Goal: Task Accomplishment & Management: Use online tool/utility

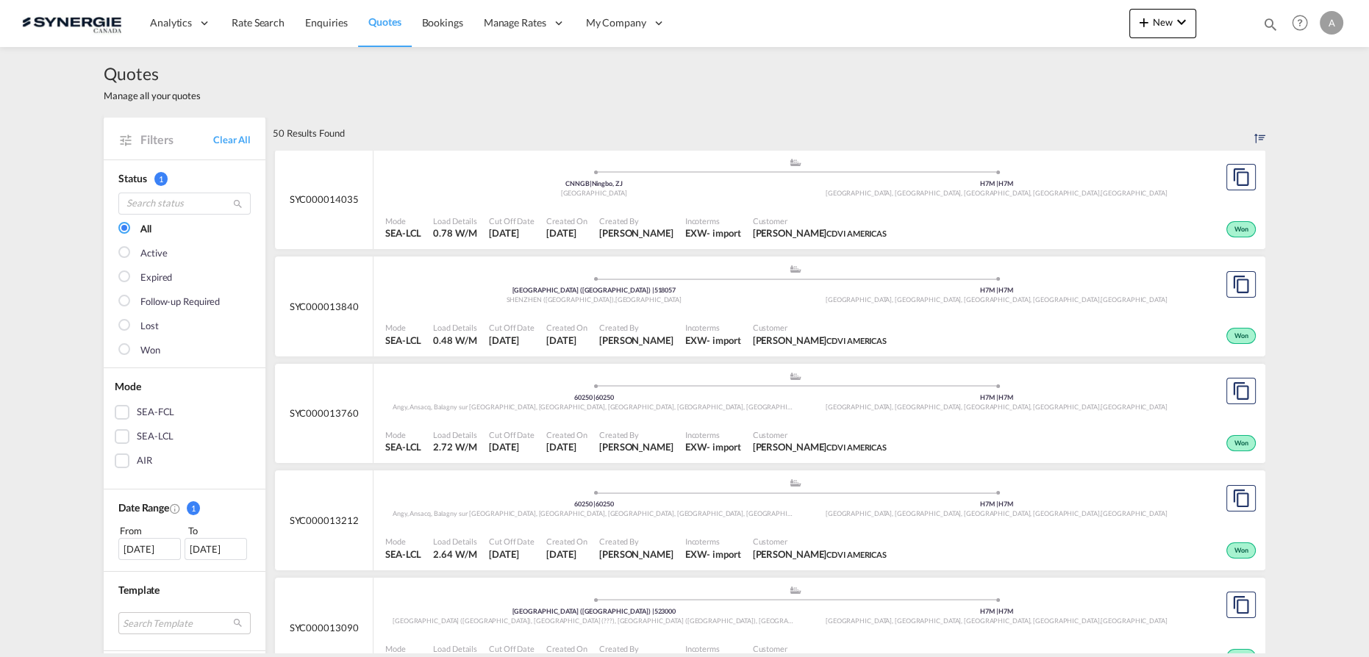
click at [1271, 18] on md-icon "icon-magnify" at bounding box center [1271, 24] width 16 height 16
click at [1013, 32] on select "Bookings Quotes Enquiries" at bounding box center [1036, 24] width 70 height 26
select select "Quotes"
click at [1001, 11] on select "Bookings Quotes Enquiries" at bounding box center [1036, 24] width 70 height 26
click at [1029, 28] on select "Bookings Quotes Enquiries" at bounding box center [1036, 24] width 70 height 26
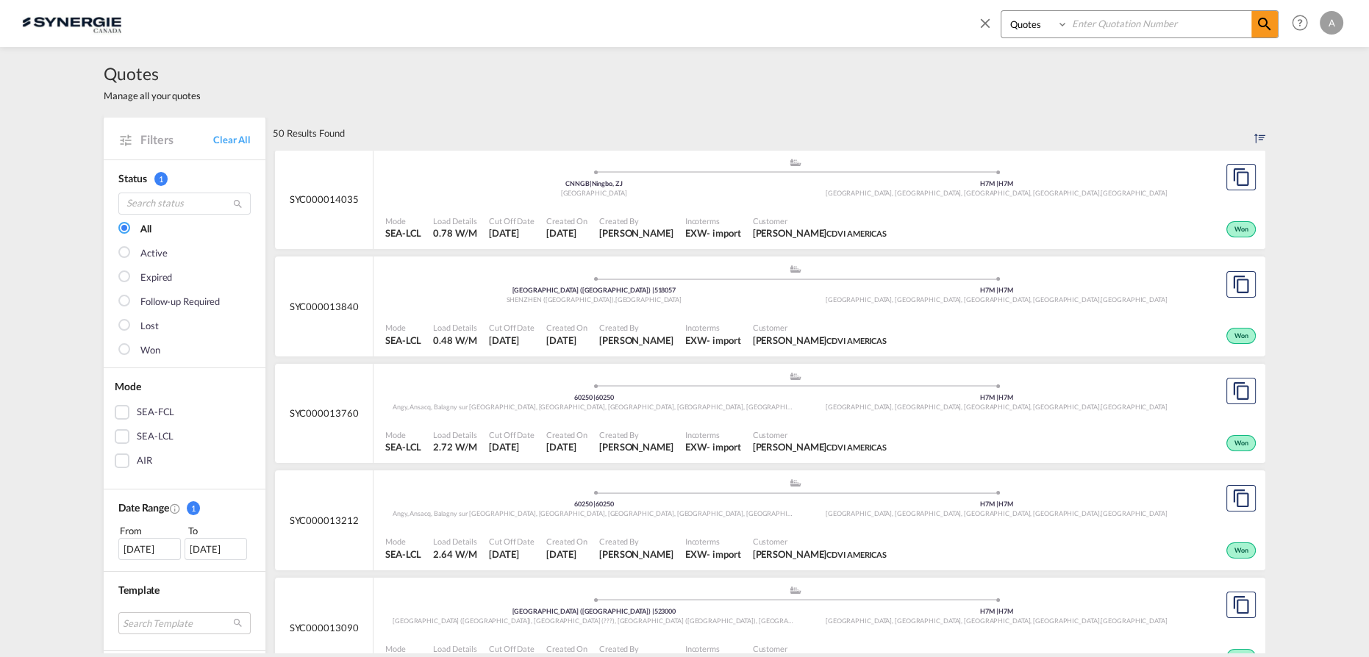
drag, startPoint x: 1079, startPoint y: 31, endPoint x: 1118, endPoint y: 31, distance: 39.0
click at [1080, 31] on input at bounding box center [1159, 24] width 183 height 26
click at [1127, 31] on input at bounding box center [1159, 24] width 183 height 26
type input "14401"
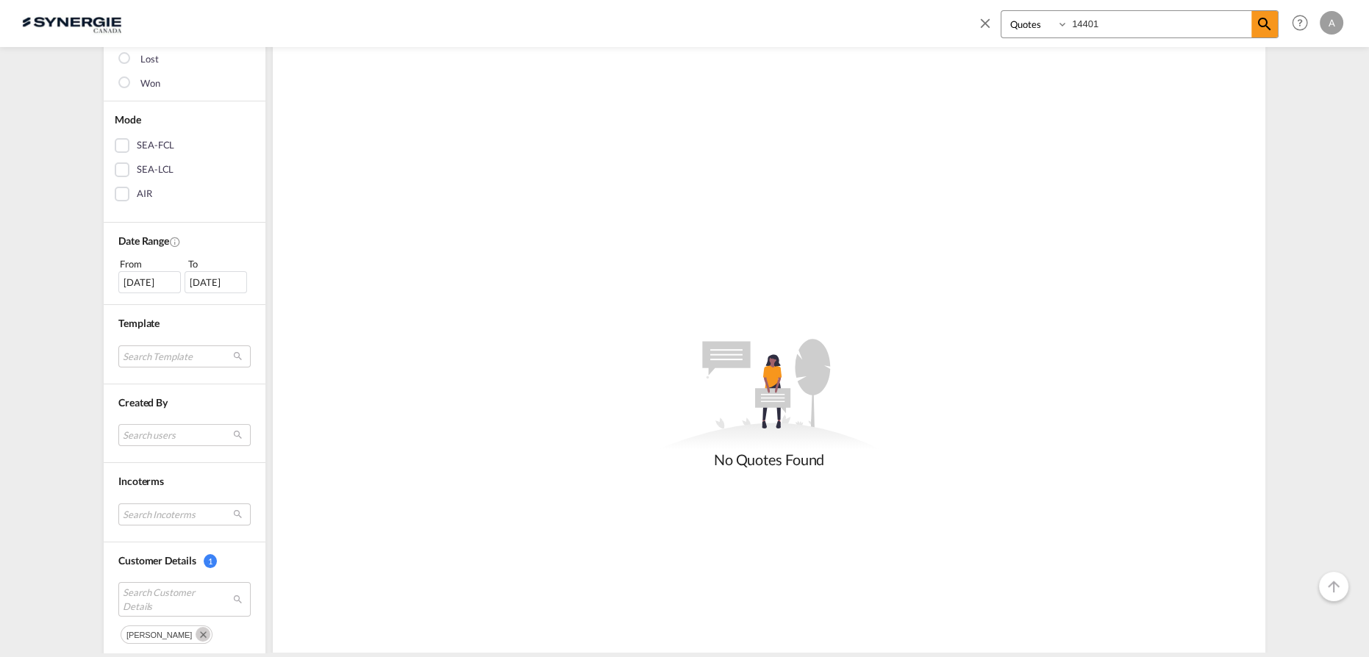
scroll to position [468, 0]
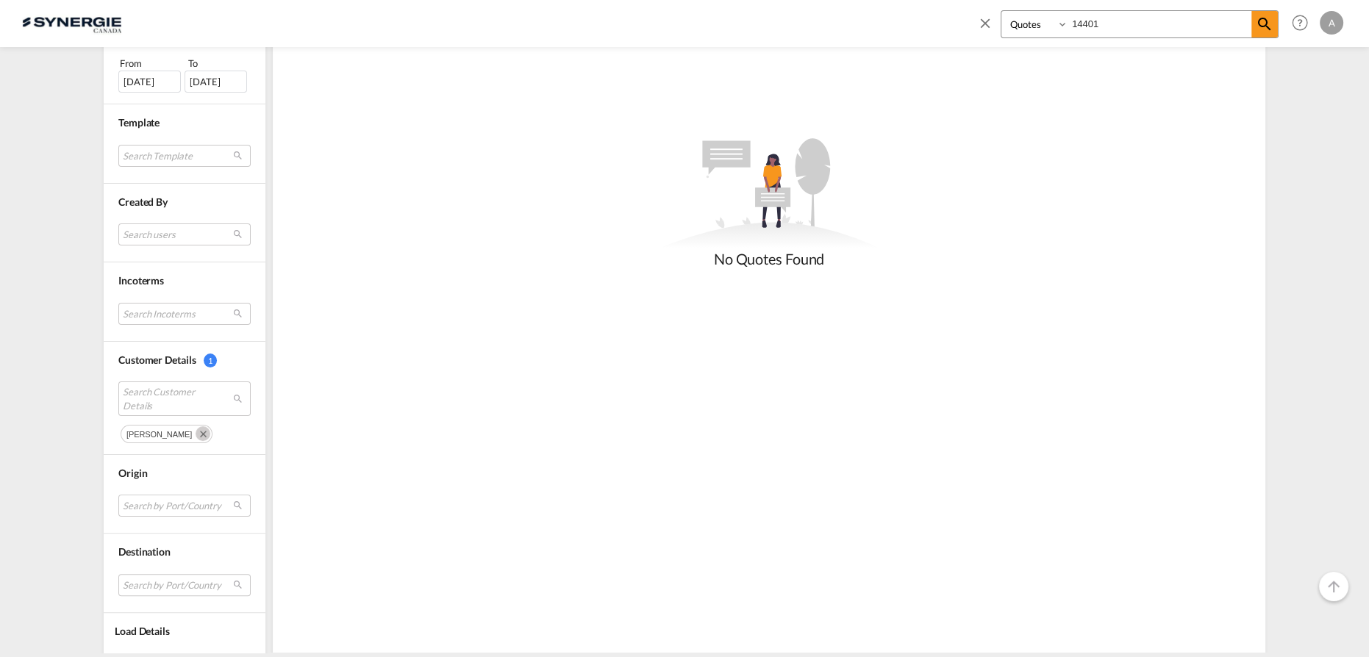
click at [196, 429] on md-icon "Remove" at bounding box center [203, 433] width 15 height 15
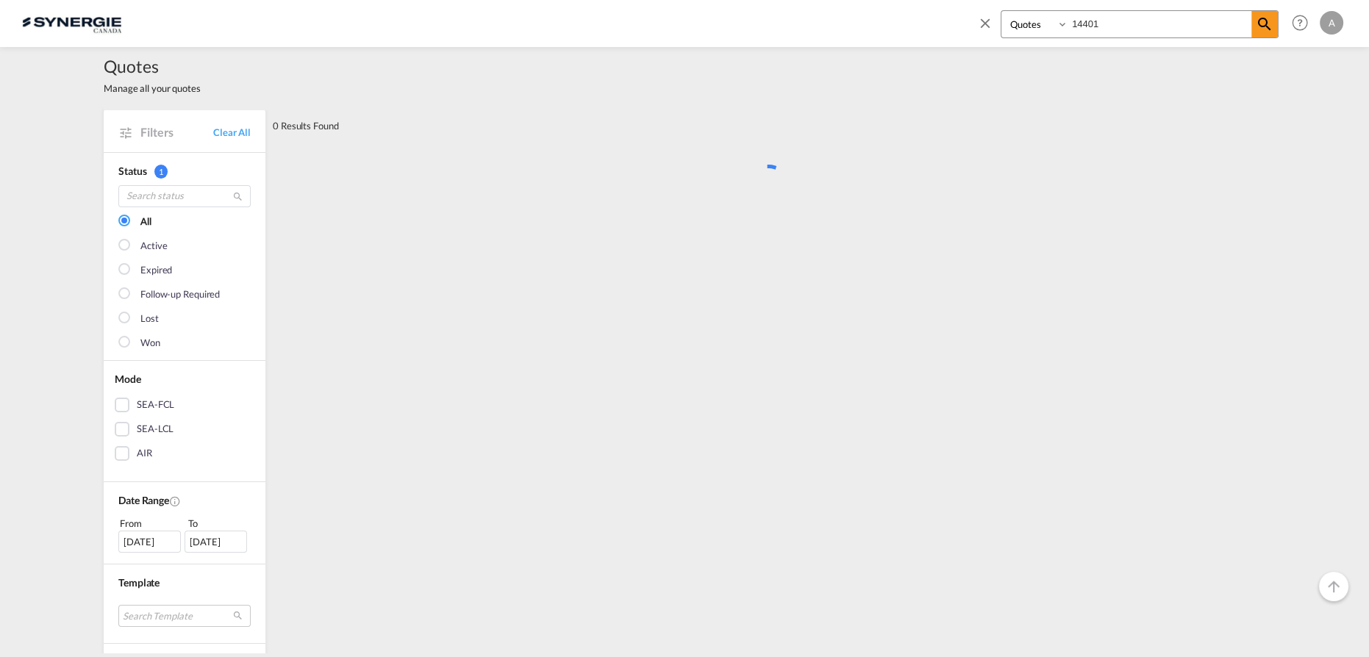
scroll to position [0, 0]
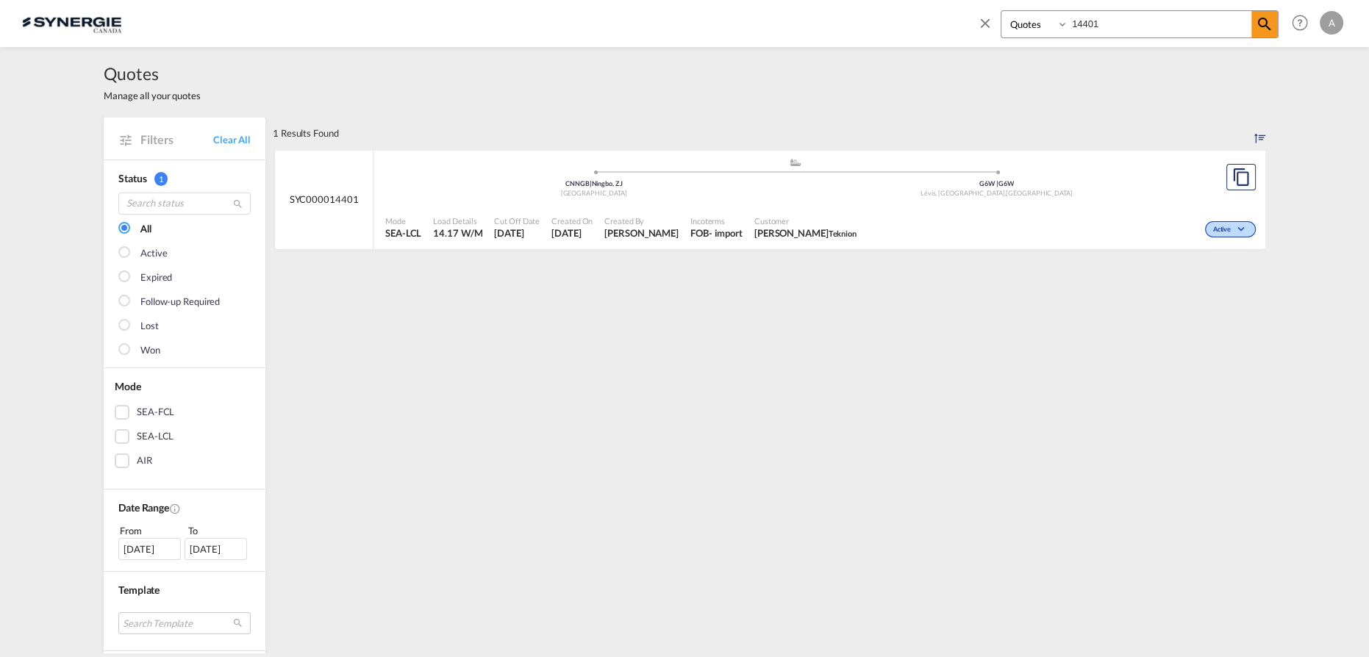
click at [859, 206] on div "Mode SEA-LCL Load Details 14.17 W/M Cut Off Date 28 Aug 2025 Created On 28 Aug …" at bounding box center [820, 228] width 892 height 44
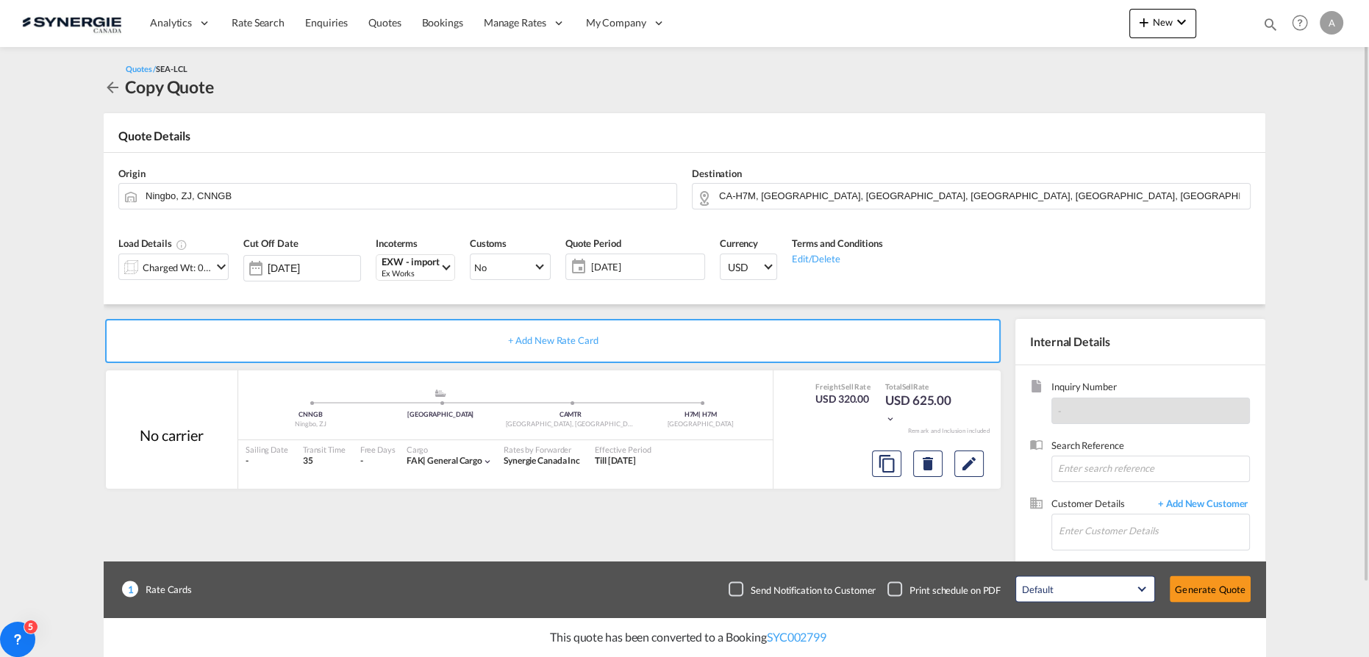
scroll to position [66, 0]
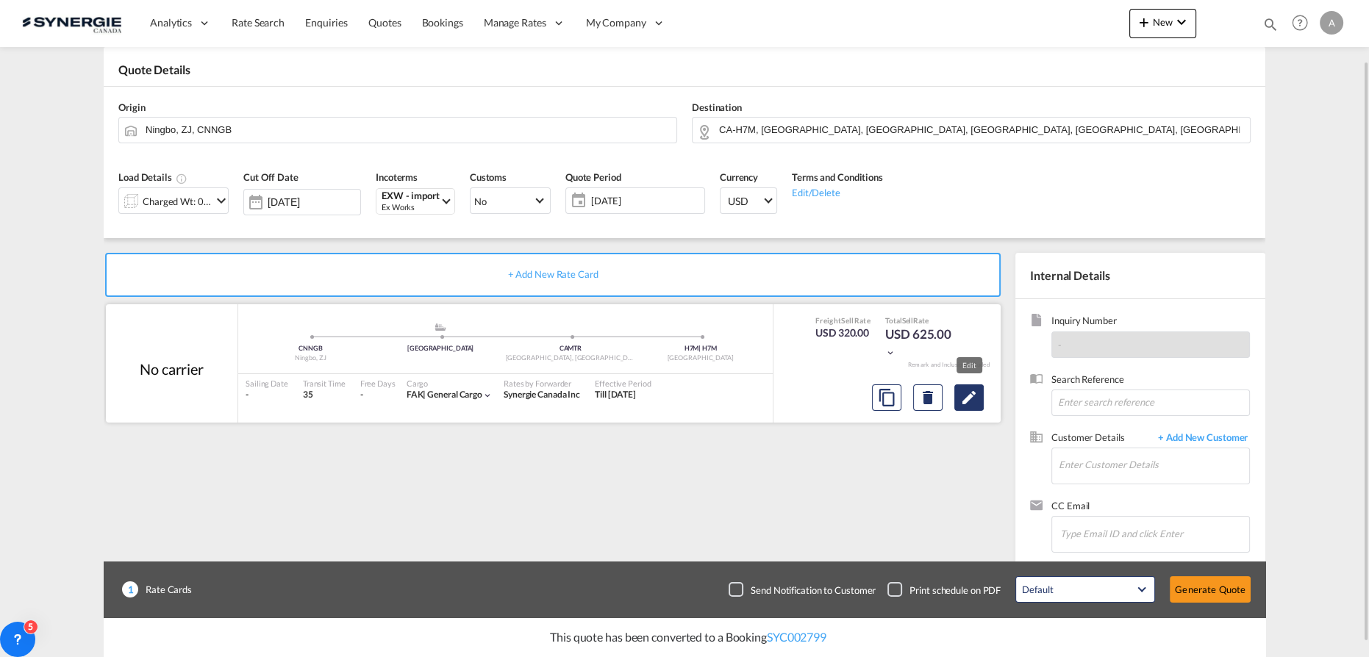
click at [971, 397] on md-icon "Edit" at bounding box center [969, 398] width 18 height 18
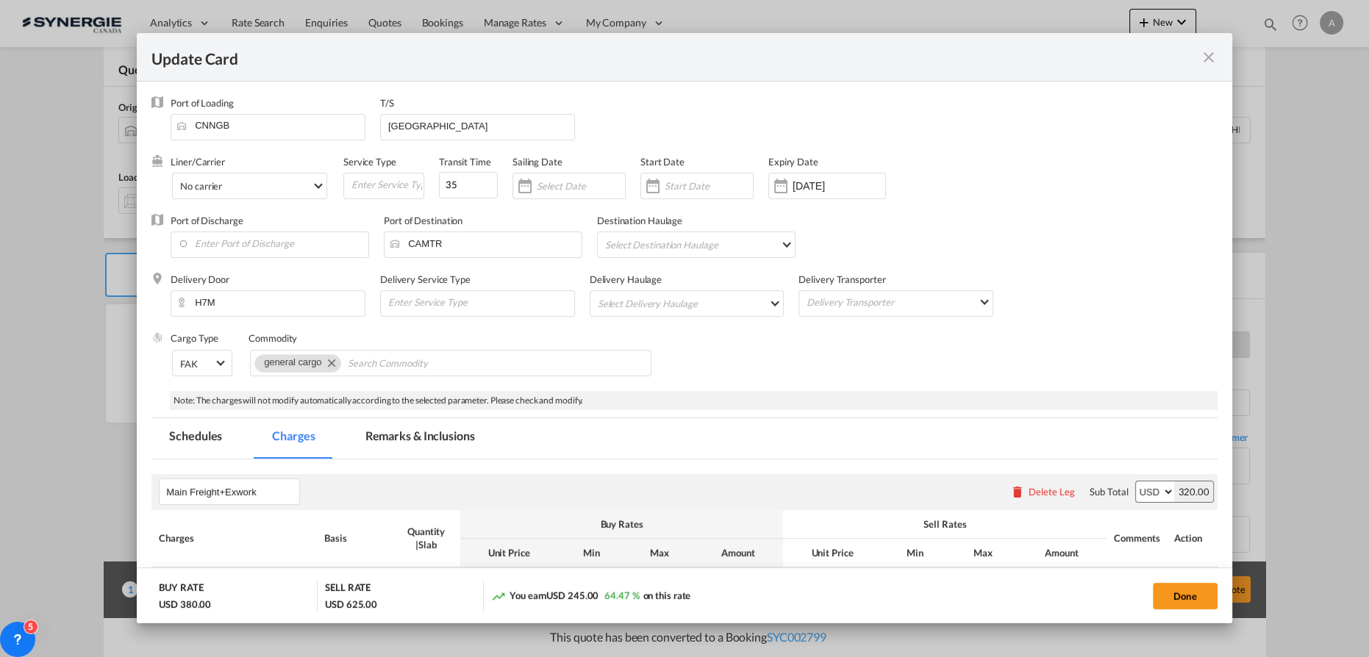
click at [423, 436] on md-tab-item "Remarks & Inclusions" at bounding box center [420, 438] width 145 height 40
select select "per_cbm"
select select "per_shipment"
select select "flat"
select select "per_shipment"
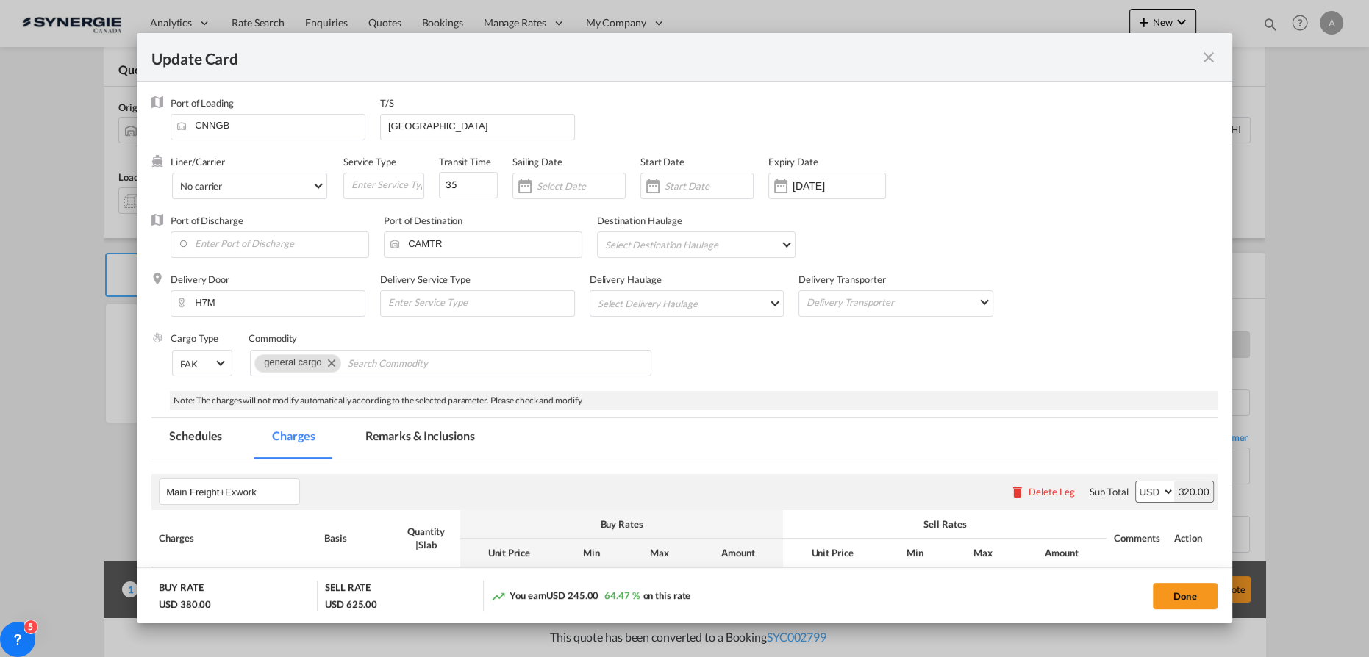
select select "per_shipment"
select select "per_bl"
select select "per_shipment"
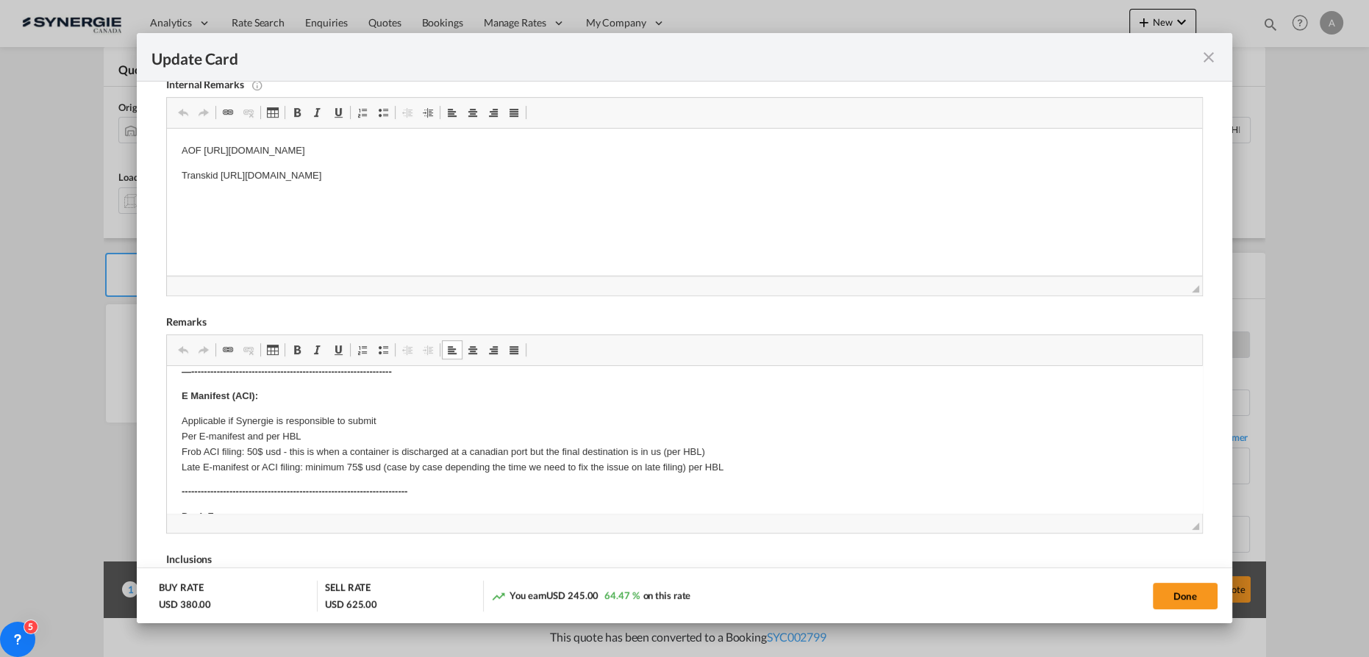
drag, startPoint x: 342, startPoint y: 422, endPoint x: 347, endPoint y: 409, distance: 14.2
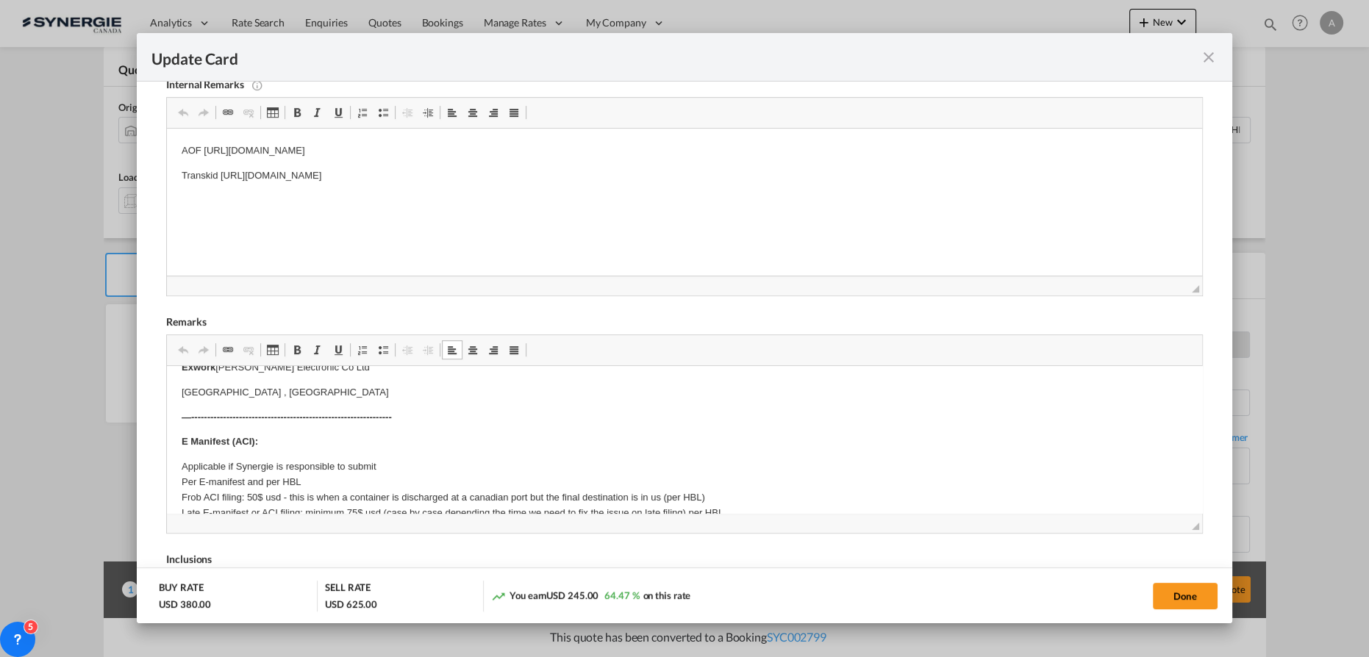
scroll to position [0, 0]
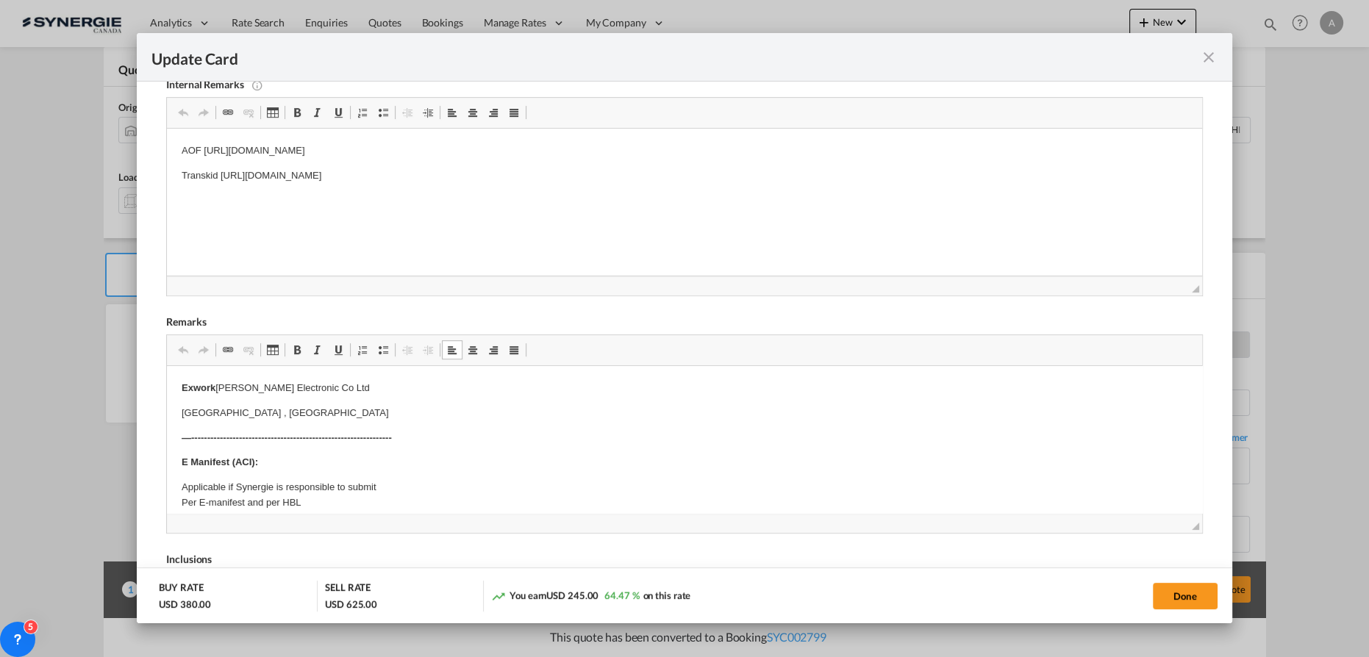
drag, startPoint x: 221, startPoint y: 388, endPoint x: 397, endPoint y: 404, distance: 176.4
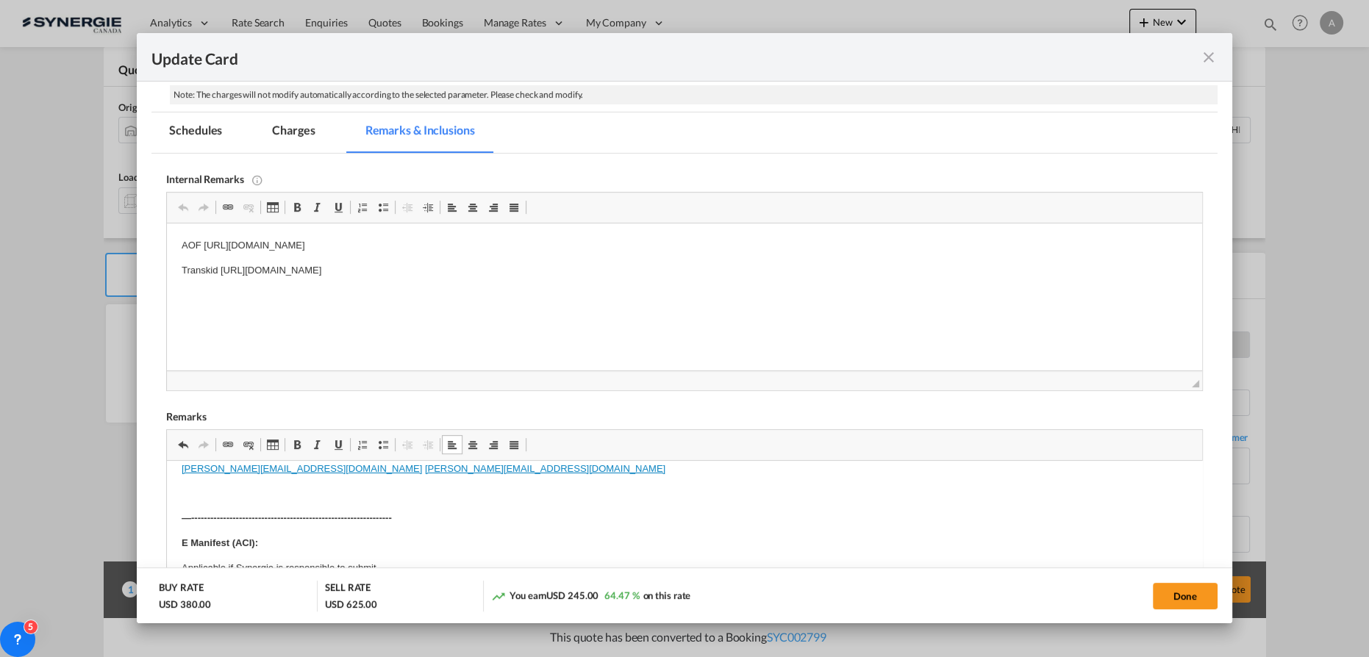
scroll to position [267, 0]
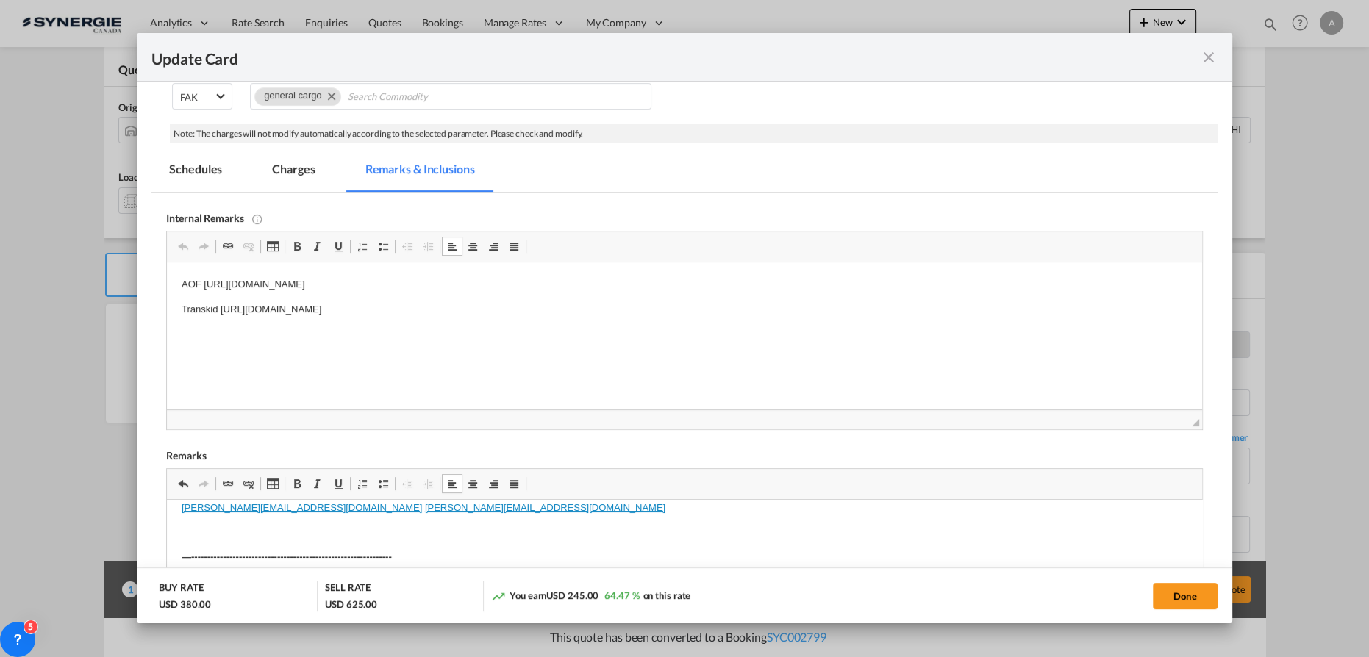
drag, startPoint x: 625, startPoint y: 288, endPoint x: 163, endPoint y: 285, distance: 461.8
click at [167, 285] on html "AOF https://app.frontapp.com/open/msg_1h1gcdn3?key=qkAsKn7rU6XCz4_UrLgwmSEFQ9UC…" at bounding box center [684, 298] width 1035 height 70
click at [600, 316] on p "Transkid https://app.frontapp.com/open/msg_1h12wde7?key=W3vU761i00smuqUWL2vS46V…" at bounding box center [685, 309] width 1006 height 15
drag, startPoint x: 643, startPoint y: 313, endPoint x: 219, endPoint y: 311, distance: 424.3
click at [219, 311] on p "Transkid https://app.frontapp.com/open/msg_1h12wde7?key=W3vU761i00smuqUWL2vS46V…" at bounding box center [685, 309] width 1006 height 15
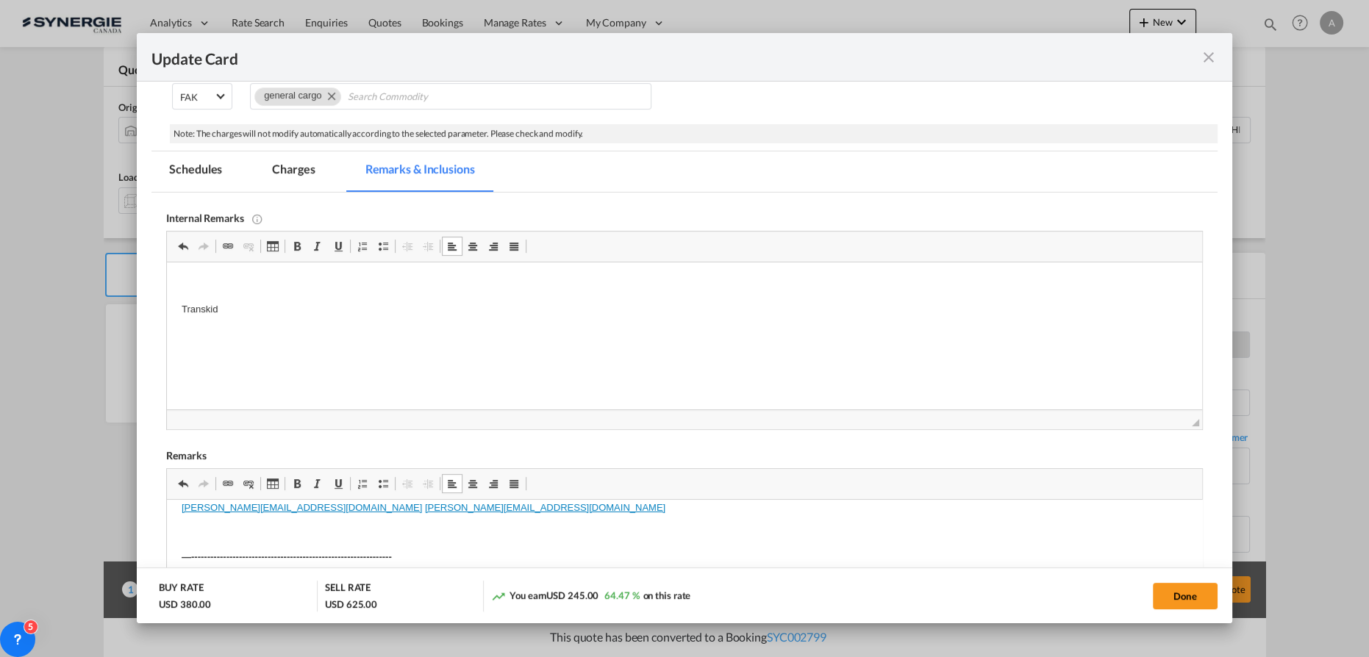
click at [221, 282] on p "Editor, editor4" at bounding box center [685, 284] width 1006 height 15
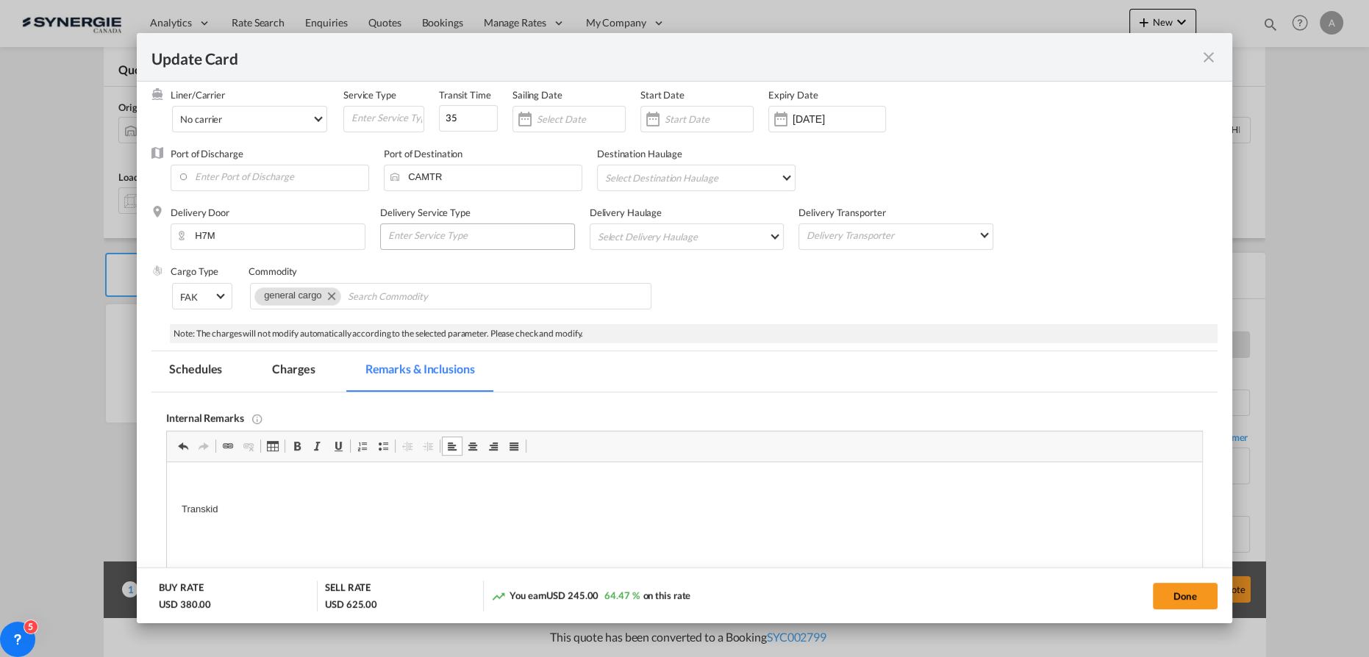
scroll to position [66, 0]
drag, startPoint x: 1188, startPoint y: 596, endPoint x: 525, endPoint y: 344, distance: 708.6
click at [1187, 596] on button "Done" at bounding box center [1185, 596] width 65 height 26
type input "30 Aug 2025"
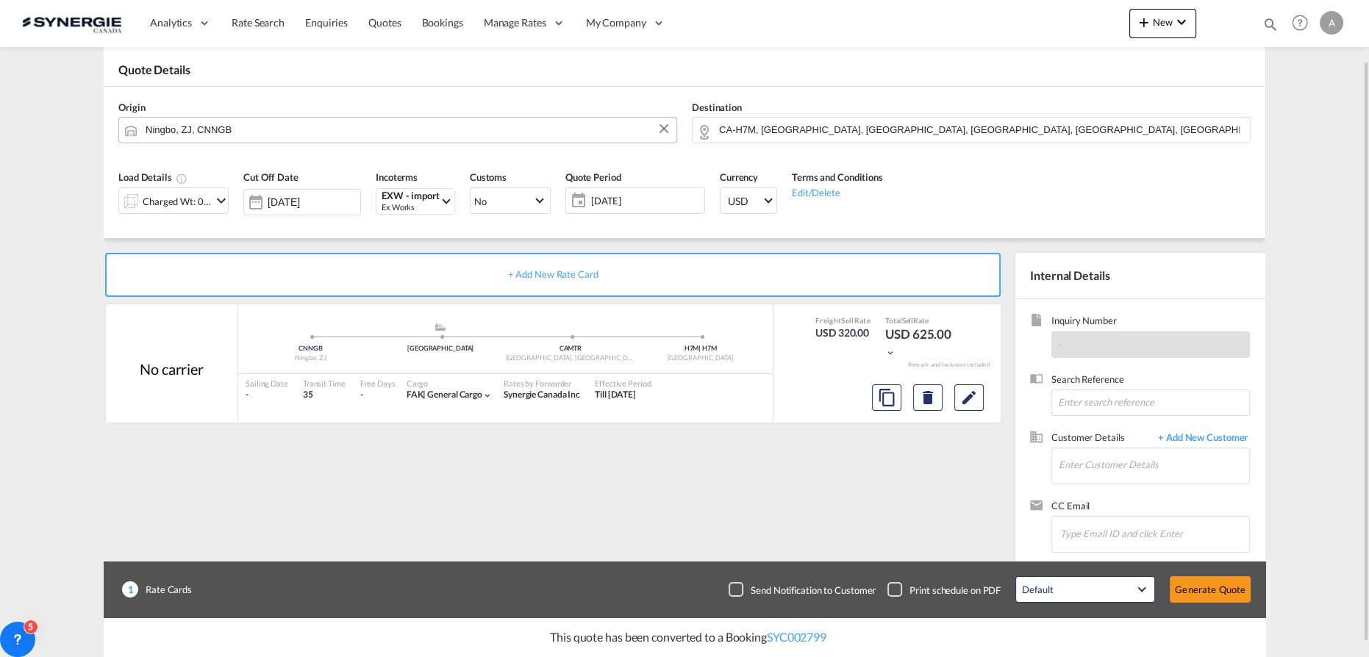
click at [234, 133] on input "Ningbo, ZJ, CNNGB" at bounding box center [408, 130] width 524 height 26
click at [195, 158] on div "Keelung (Chilung) Taiwan, Province of China TWKEL" at bounding box center [258, 160] width 279 height 44
type input "Keelung (Chilung), TWKEL"
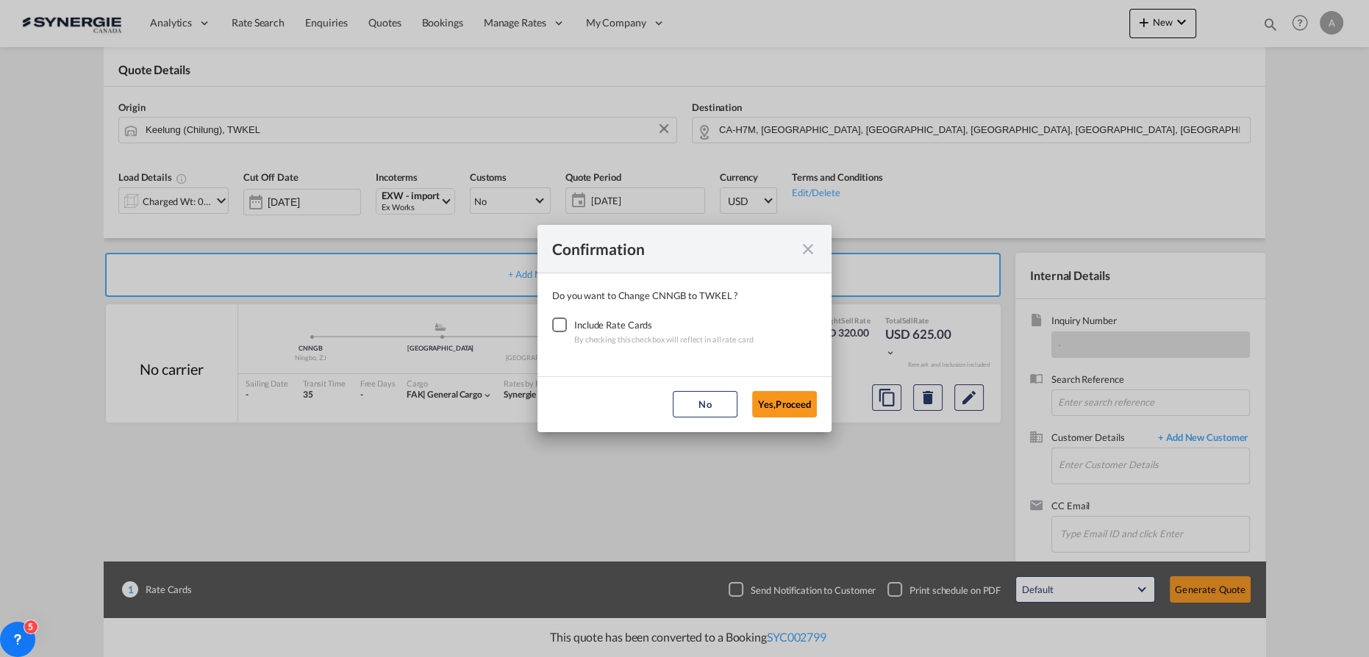
click at [565, 325] on div "Checkbox No Ink" at bounding box center [559, 325] width 15 height 15
drag, startPoint x: 782, startPoint y: 397, endPoint x: 785, endPoint y: 356, distance: 41.3
click at [782, 398] on button "Yes,Proceed" at bounding box center [784, 404] width 65 height 26
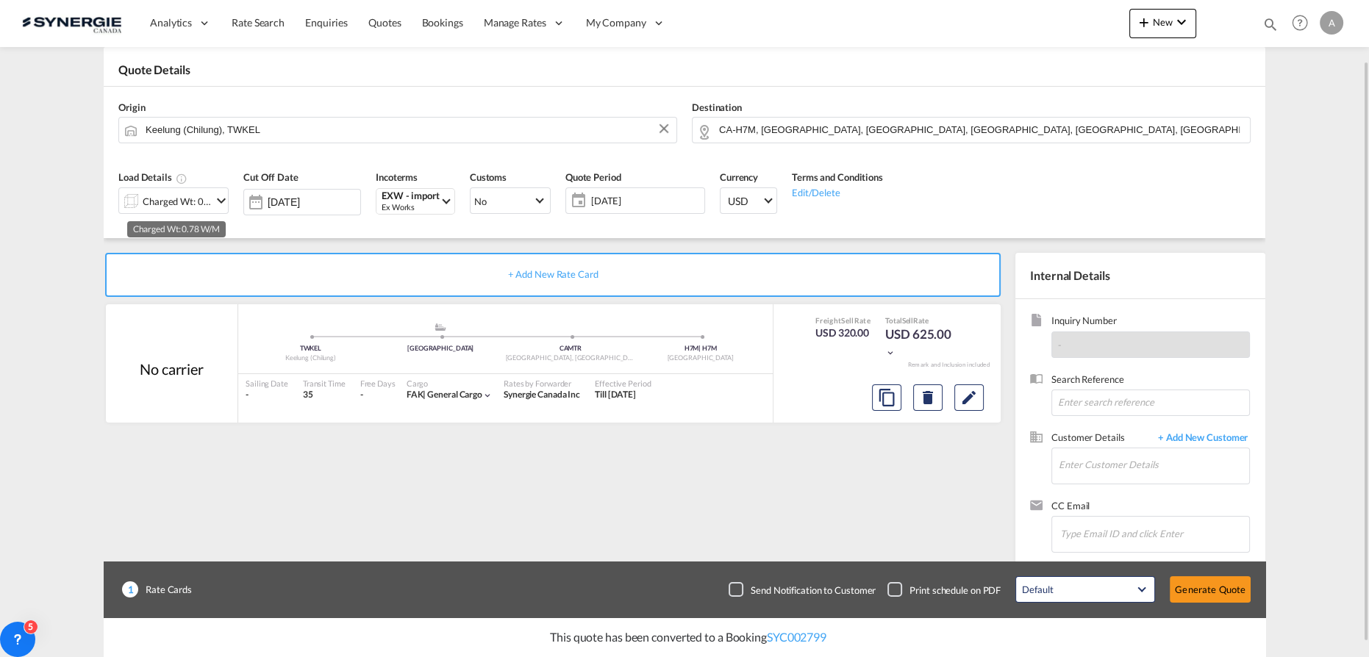
click at [189, 201] on div "Charged Wt: 0.78 W/M" at bounding box center [177, 201] width 69 height 21
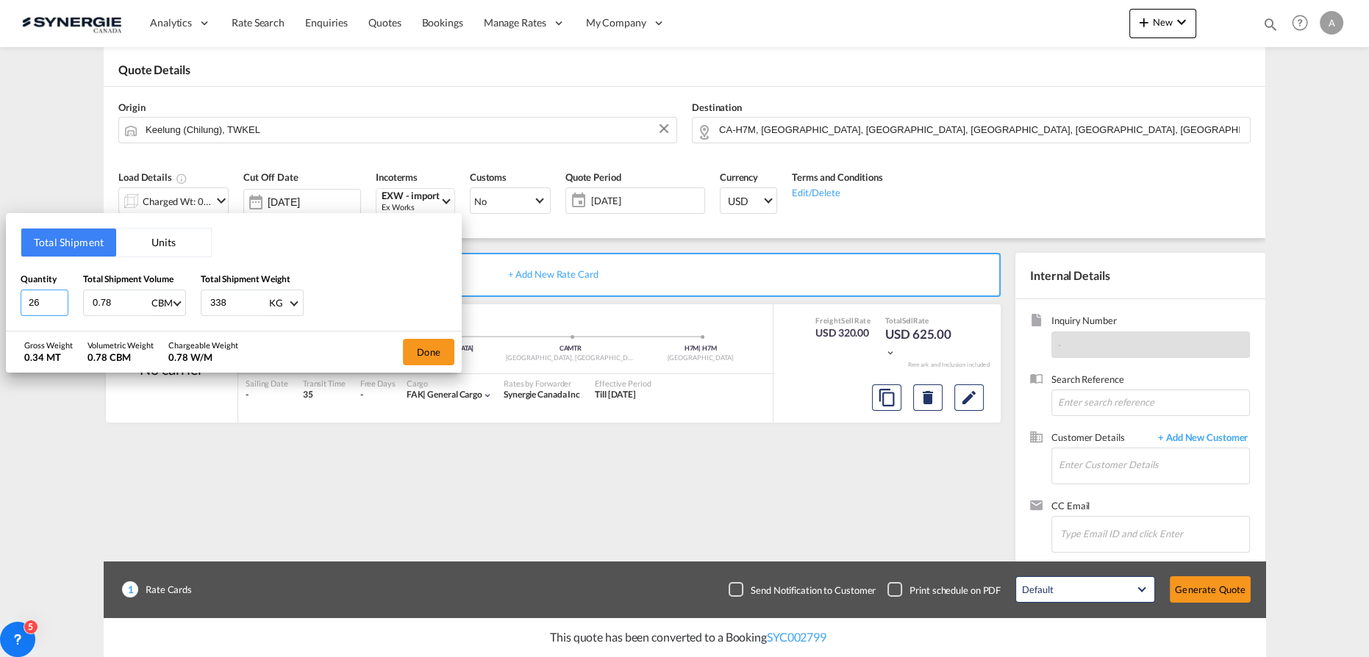
drag, startPoint x: 42, startPoint y: 301, endPoint x: 1, endPoint y: 299, distance: 40.5
click at [6, 299] on div "Total Shipment Units Quantity 26 Total Shipment Volume 0.78 CBM CBM CFT Total S…" at bounding box center [234, 272] width 456 height 118
type input "6"
drag, startPoint x: 105, startPoint y: 304, endPoint x: 27, endPoint y: 305, distance: 77.9
click at [37, 305] on div "Quantity 6 Total Shipment Volume 10 CBM CBM CFT Total Shipment Weight 338 KG KG…" at bounding box center [234, 294] width 426 height 44
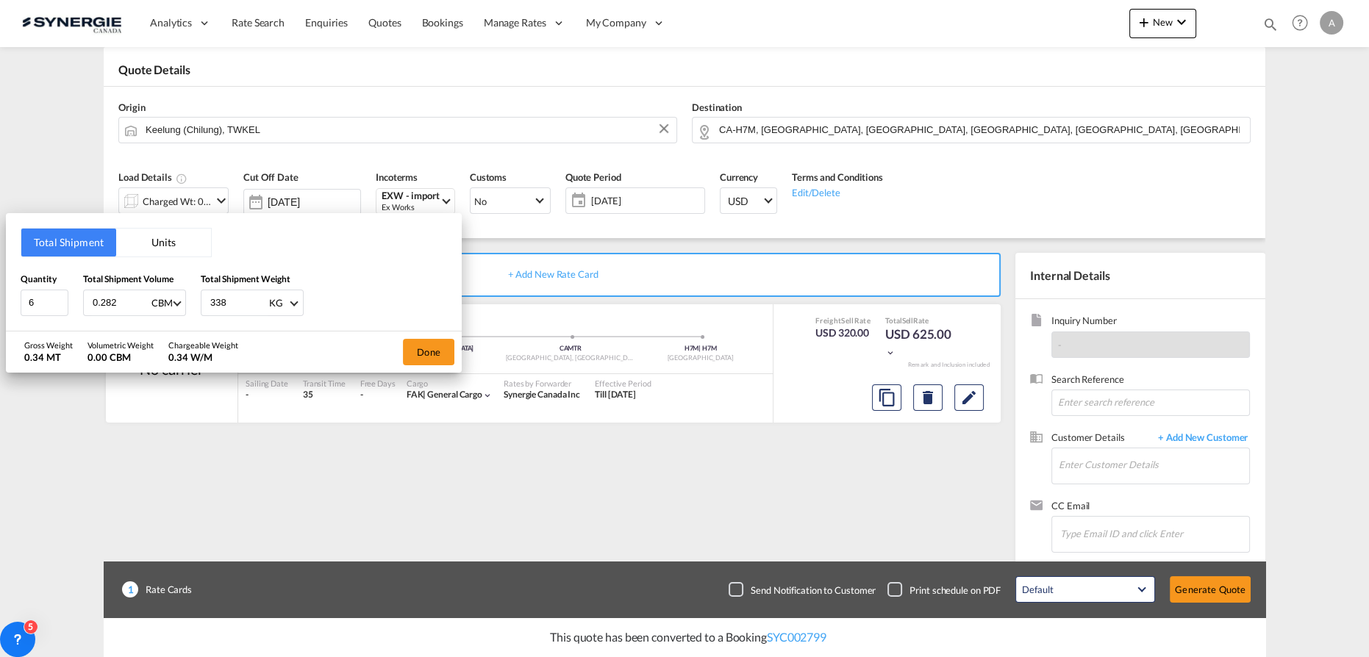
type input "0.282"
click at [210, 307] on input "338" at bounding box center [238, 302] width 59 height 25
type input "82"
click at [424, 356] on button "Done" at bounding box center [428, 352] width 51 height 26
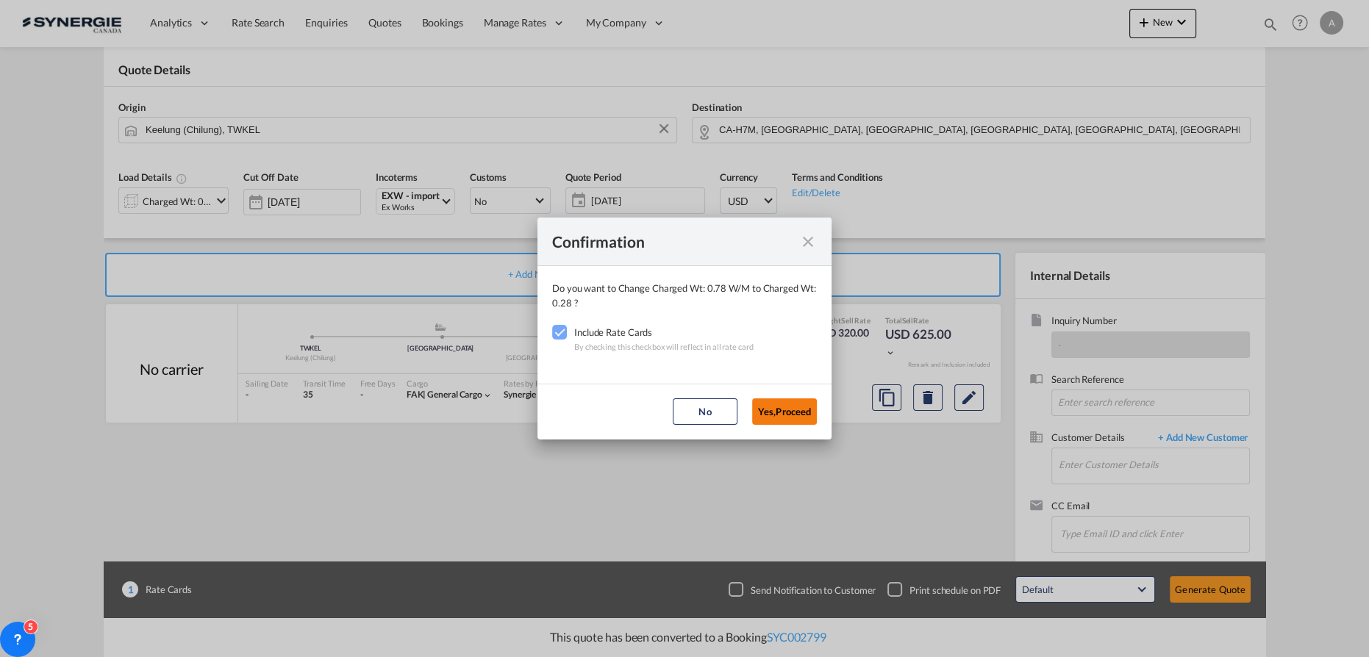
click at [766, 409] on button "Yes,Proceed" at bounding box center [784, 412] width 65 height 26
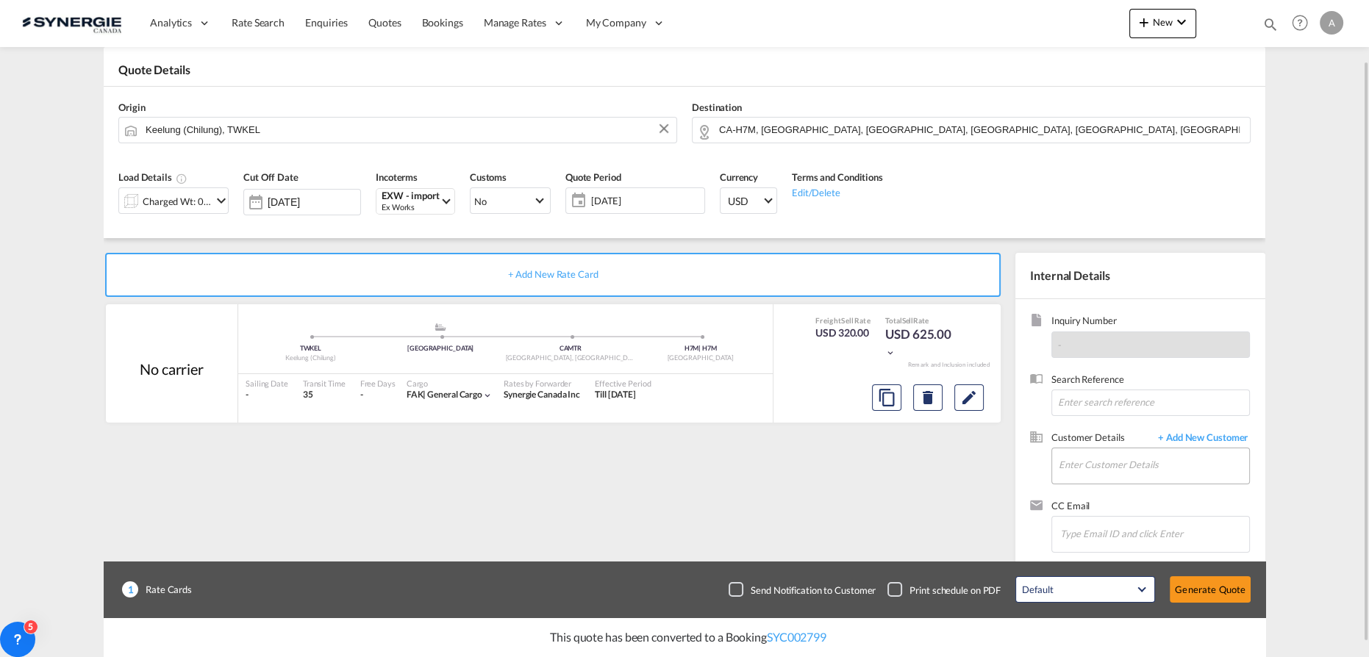
scroll to position [82, 0]
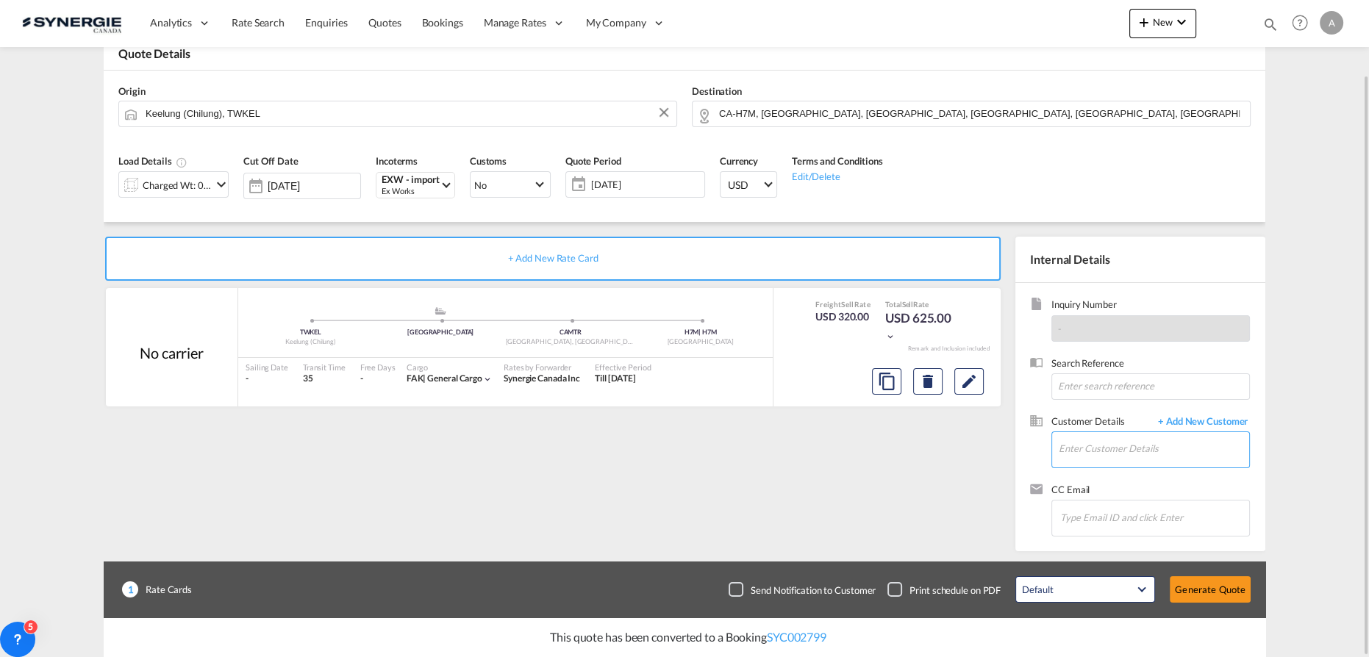
drag, startPoint x: 1091, startPoint y: 446, endPoint x: 1085, endPoint y: 443, distance: 7.6
click at [1090, 446] on input "Enter Customer Details" at bounding box center [1154, 448] width 190 height 33
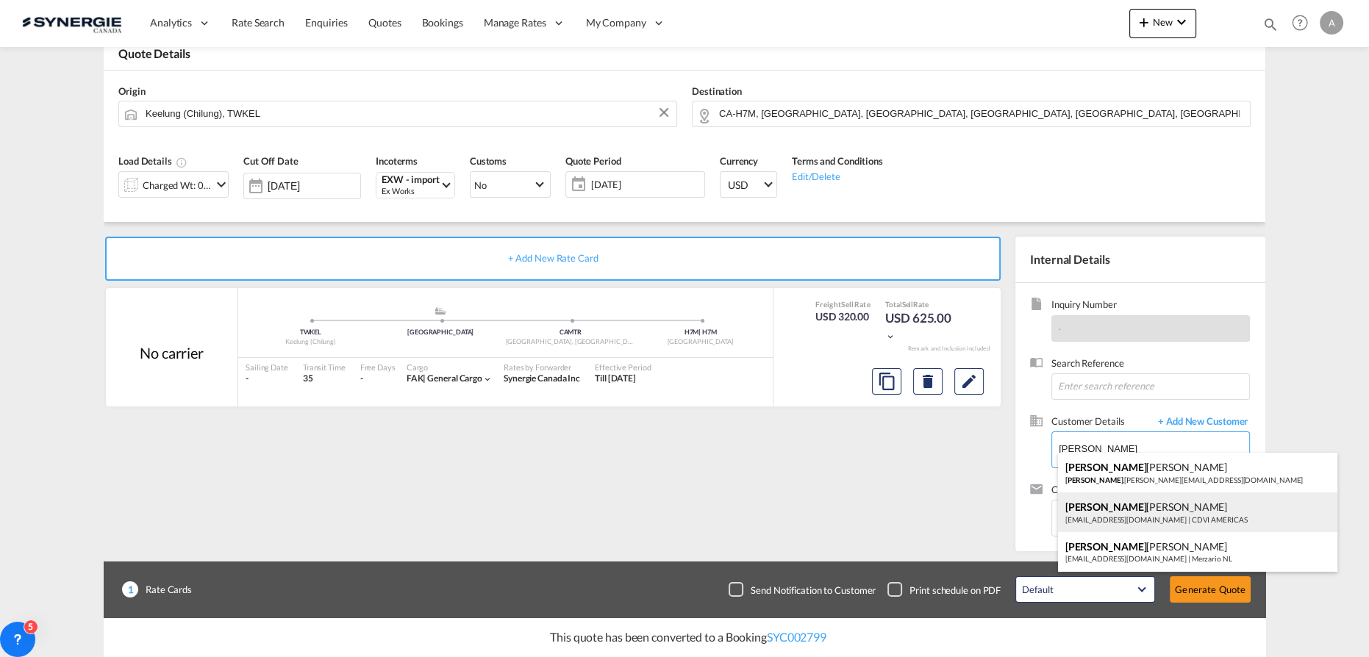
click at [1123, 515] on div "DENISE DIONNE ddionne@cdvi.ca | CDVI AMERICAS" at bounding box center [1197, 513] width 279 height 40
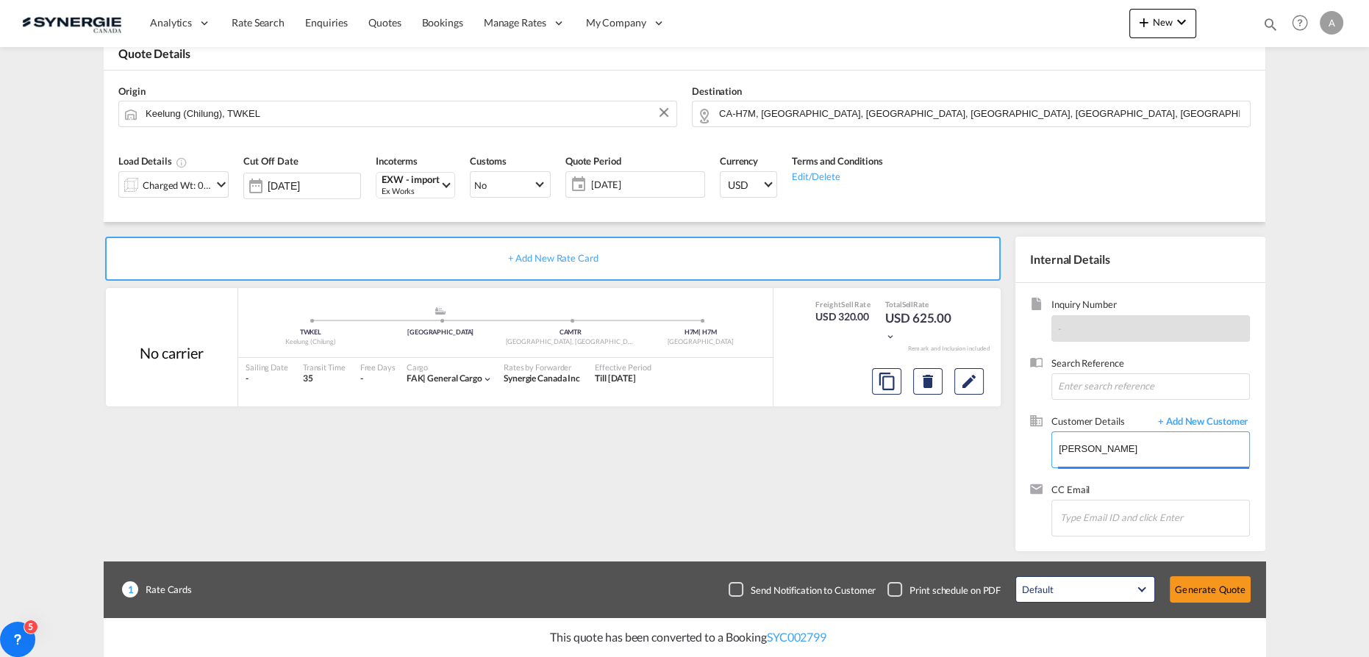
type input "CDVI AMERICAS, DENISE DIONNE, ddionne@cdvi.ca"
click at [1200, 593] on button "Generate Quote" at bounding box center [1210, 589] width 81 height 26
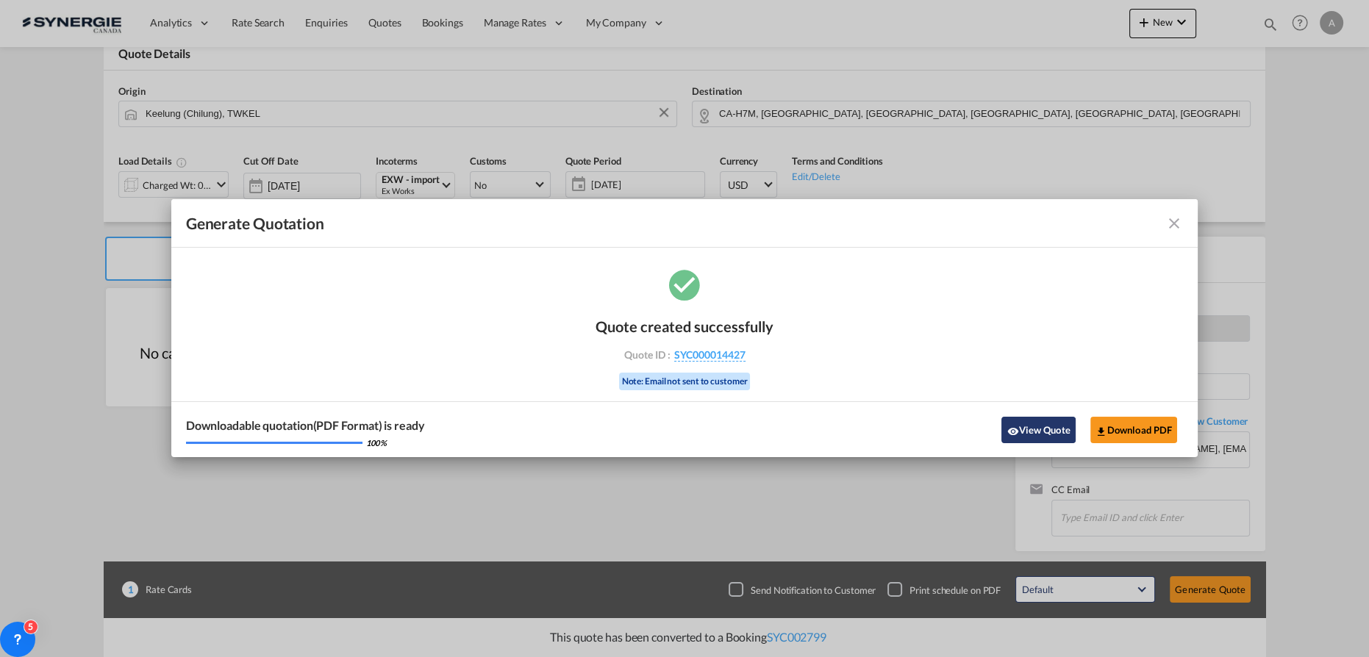
click at [1037, 423] on button "View Quote" at bounding box center [1038, 430] width 74 height 26
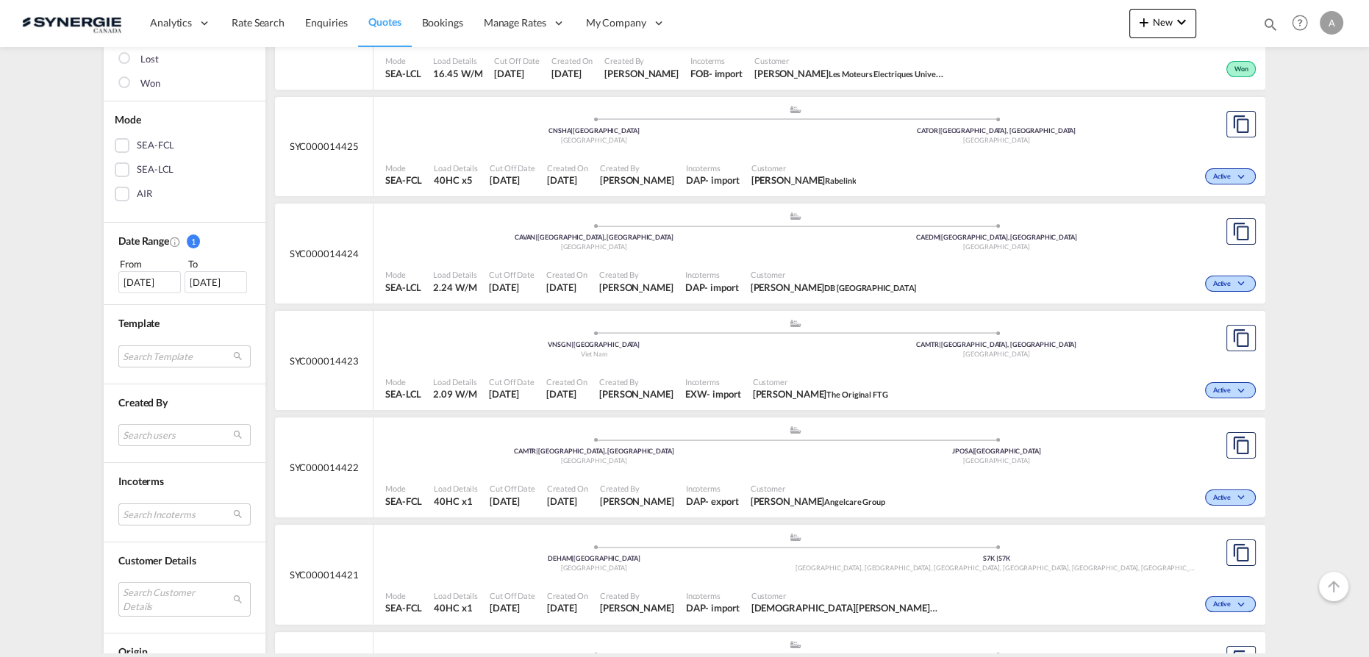
scroll to position [601, 0]
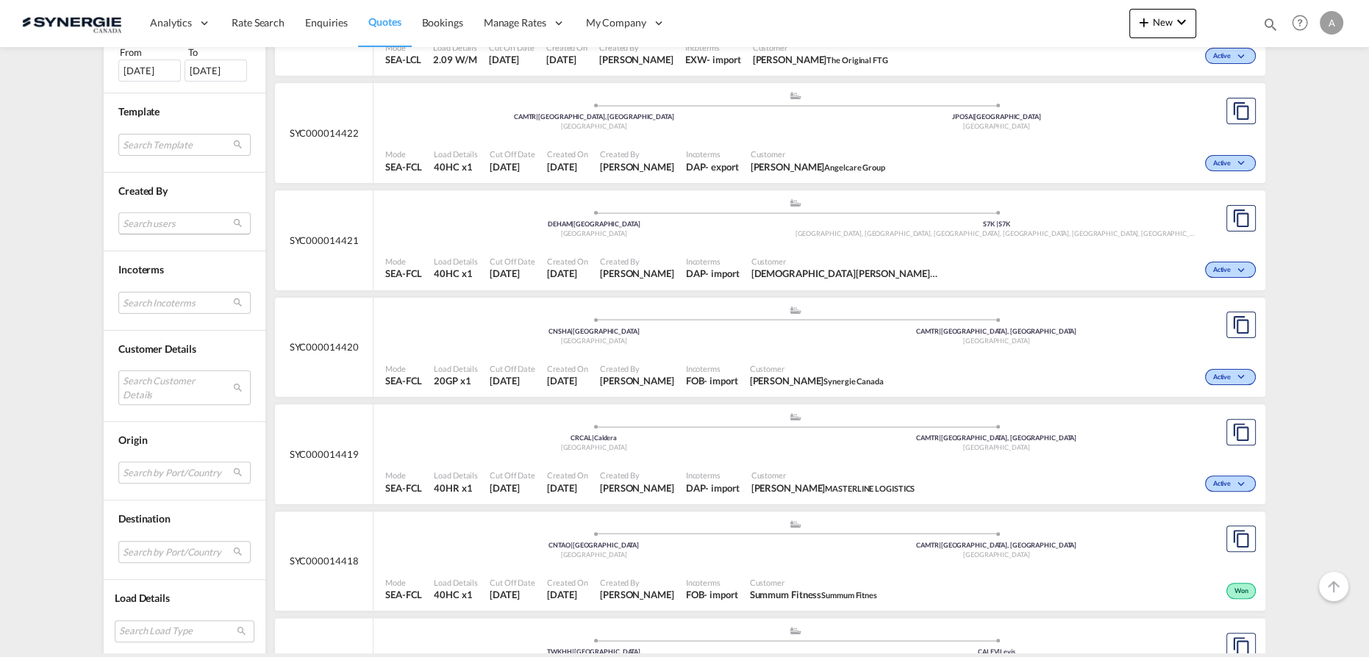
click at [166, 221] on md-select "Search users sugan T sugantha.rajan@freightfy.com raquel Jimenez raquel.jimenez…" at bounding box center [184, 224] width 132 height 22
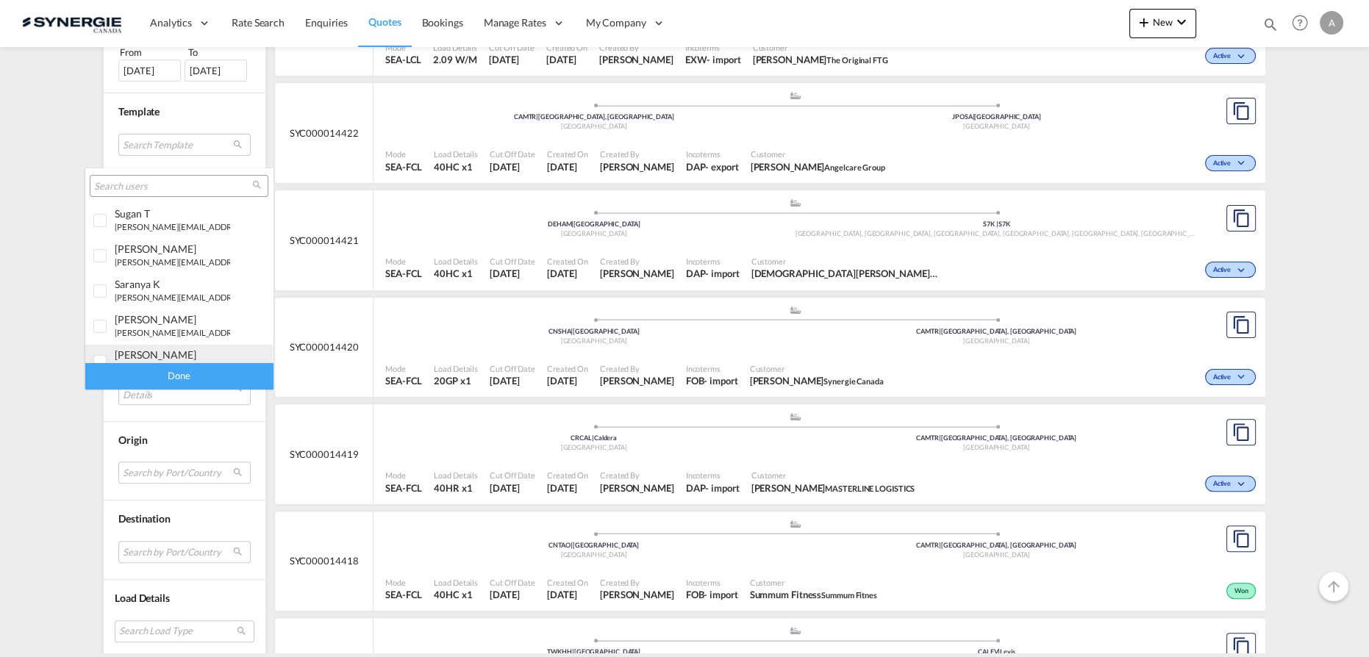
click at [154, 356] on div "adriana Groposila" at bounding box center [172, 355] width 115 height 13
click at [174, 376] on div "Done" at bounding box center [179, 376] width 188 height 26
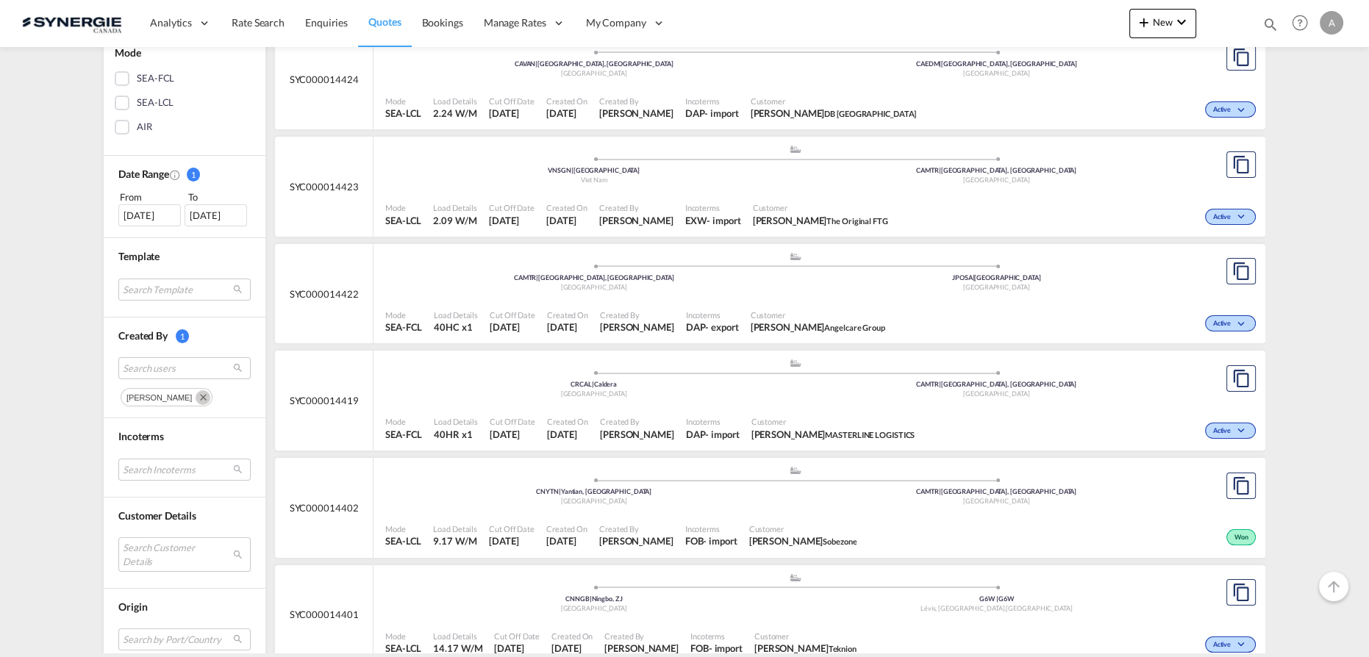
scroll to position [267, 0]
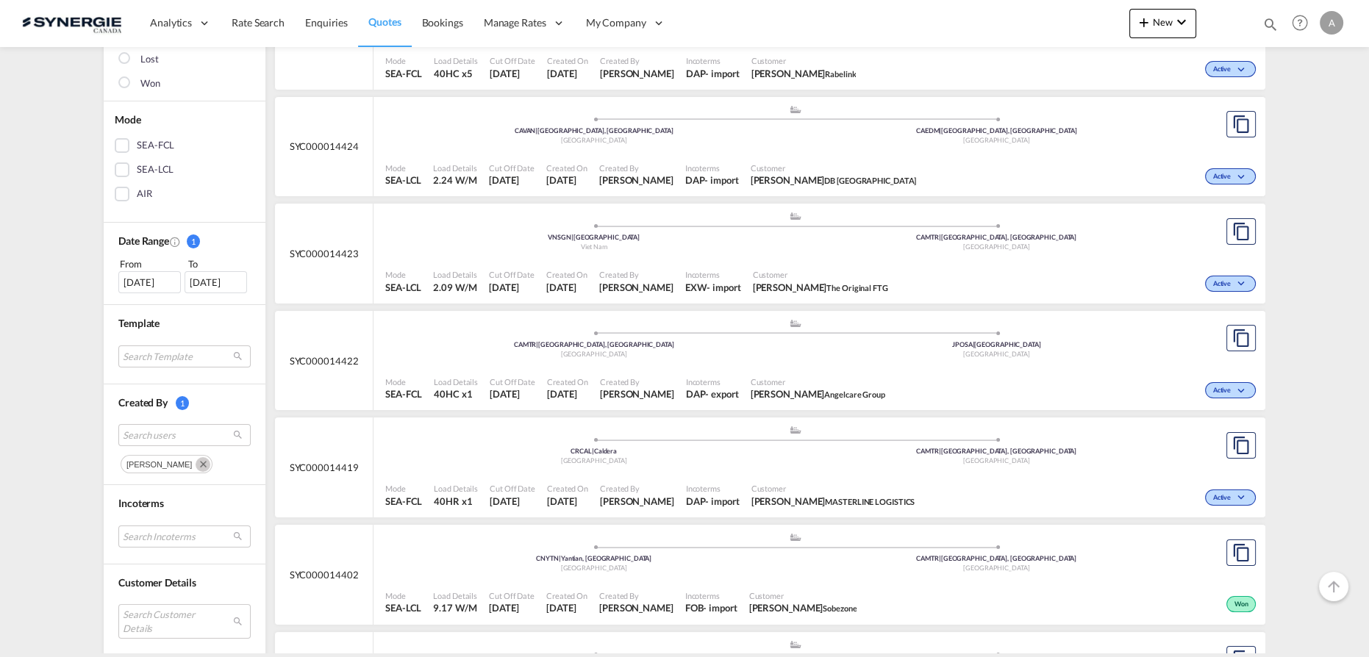
click at [142, 275] on div "30 Jul 2025" at bounding box center [149, 282] width 63 height 22
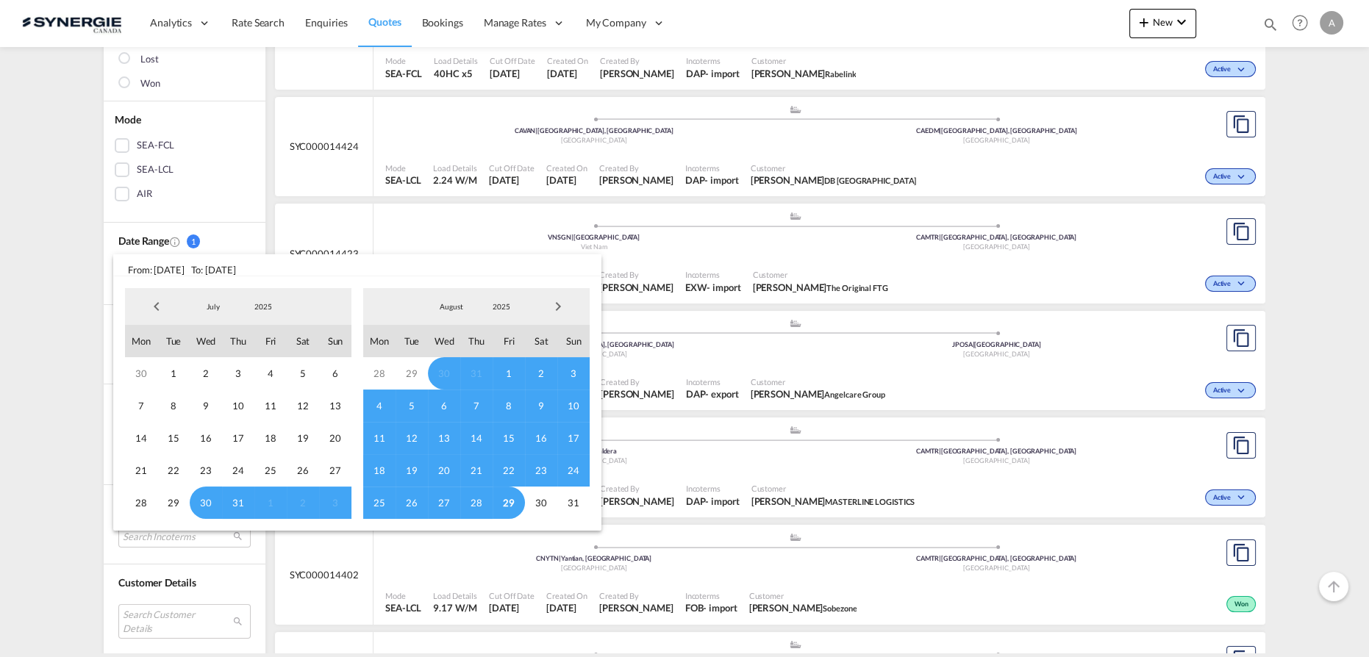
drag, startPoint x: 379, startPoint y: 503, endPoint x: 437, endPoint y: 504, distance: 58.1
click at [379, 504] on span "25" at bounding box center [379, 503] width 32 height 32
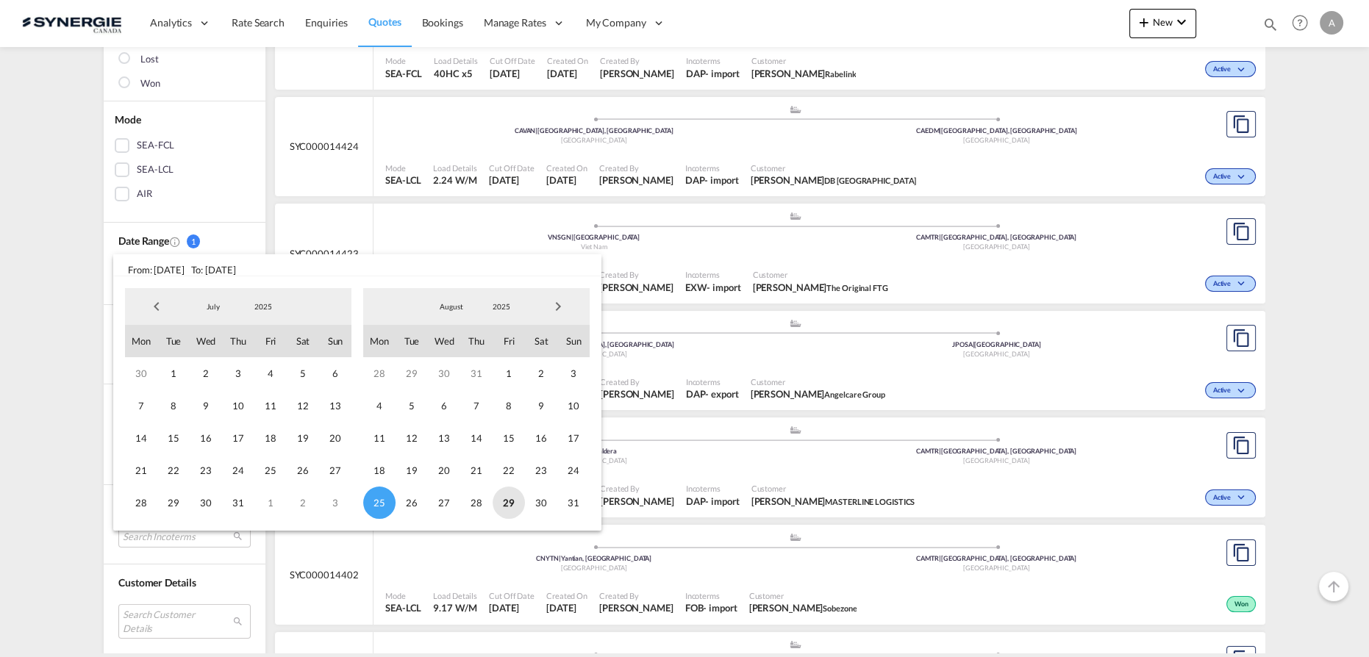
click at [505, 509] on span "29" at bounding box center [509, 503] width 32 height 32
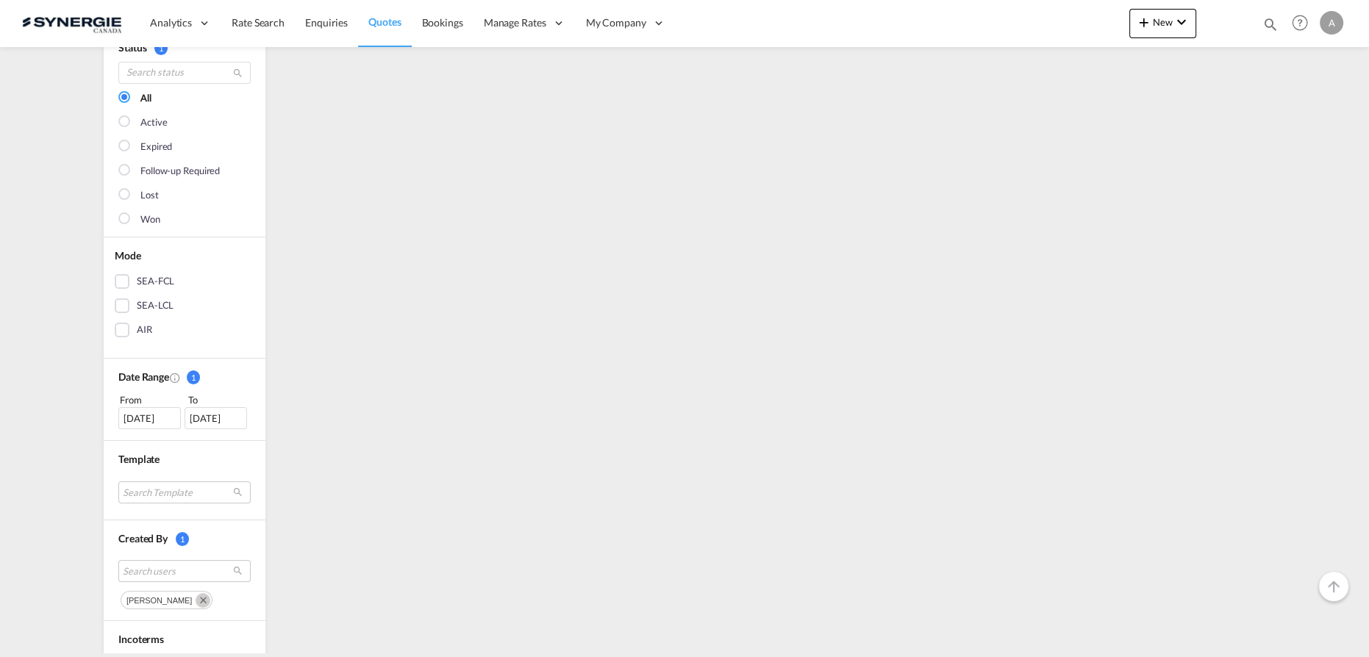
scroll to position [0, 0]
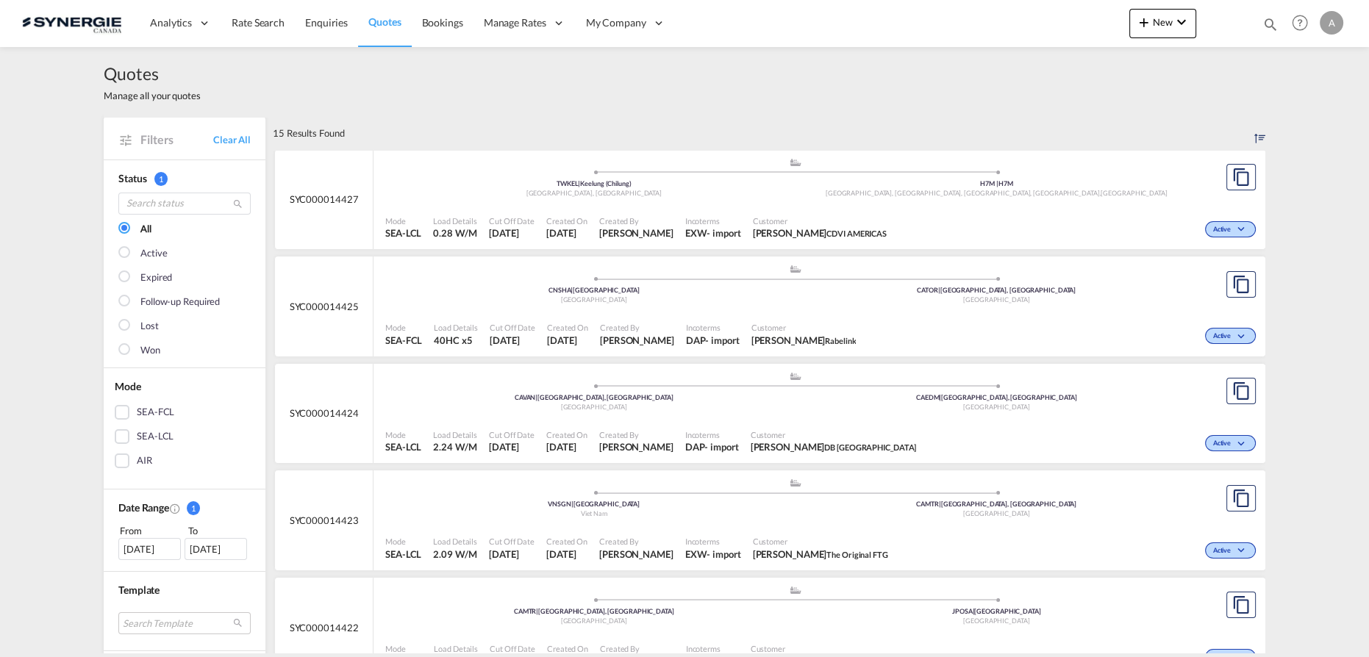
click at [1279, 21] on div "Bookings Quotes Enquiries Help Resources Product Release A My Profile Logout" at bounding box center [1300, 23] width 93 height 46
click at [1272, 23] on md-icon "icon-magnify" at bounding box center [1271, 24] width 16 height 16
drag, startPoint x: 1035, startPoint y: 29, endPoint x: 1036, endPoint y: 37, distance: 8.1
click at [1036, 29] on select "Bookings Quotes Enquiries" at bounding box center [1036, 24] width 70 height 26
select select "Quotes"
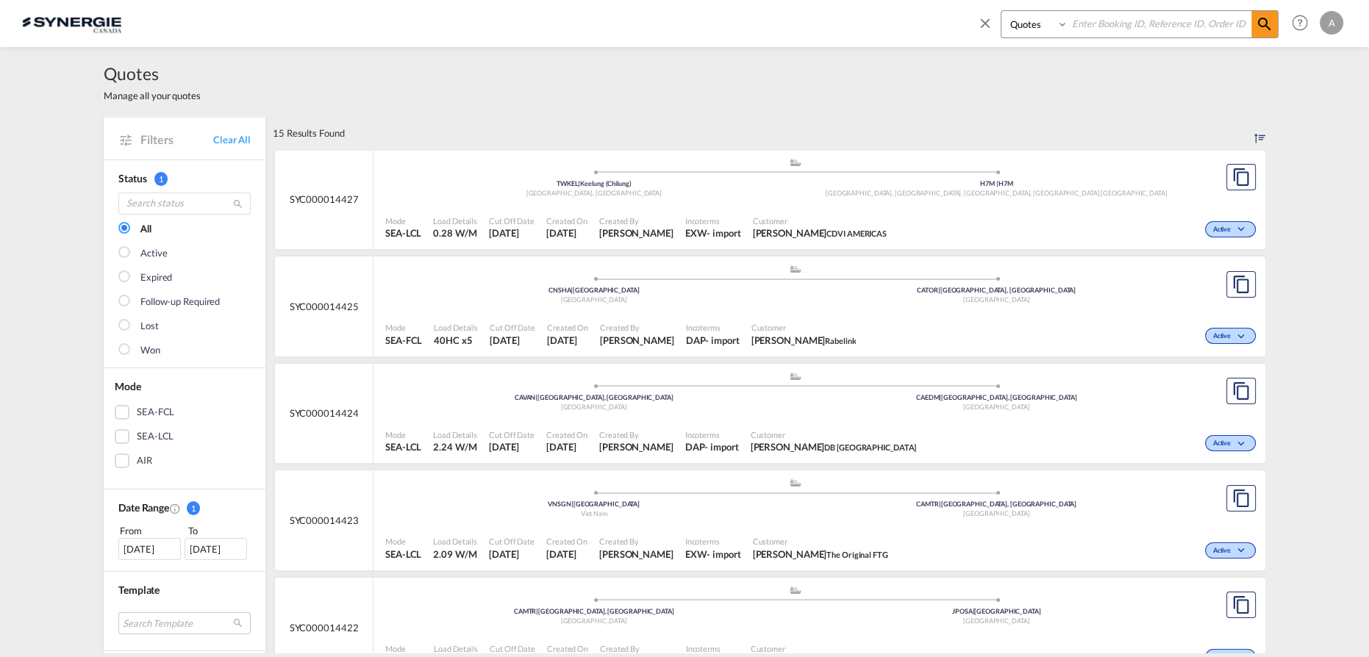
click at [1001, 11] on select "Bookings Quotes Enquiries" at bounding box center [1036, 24] width 70 height 26
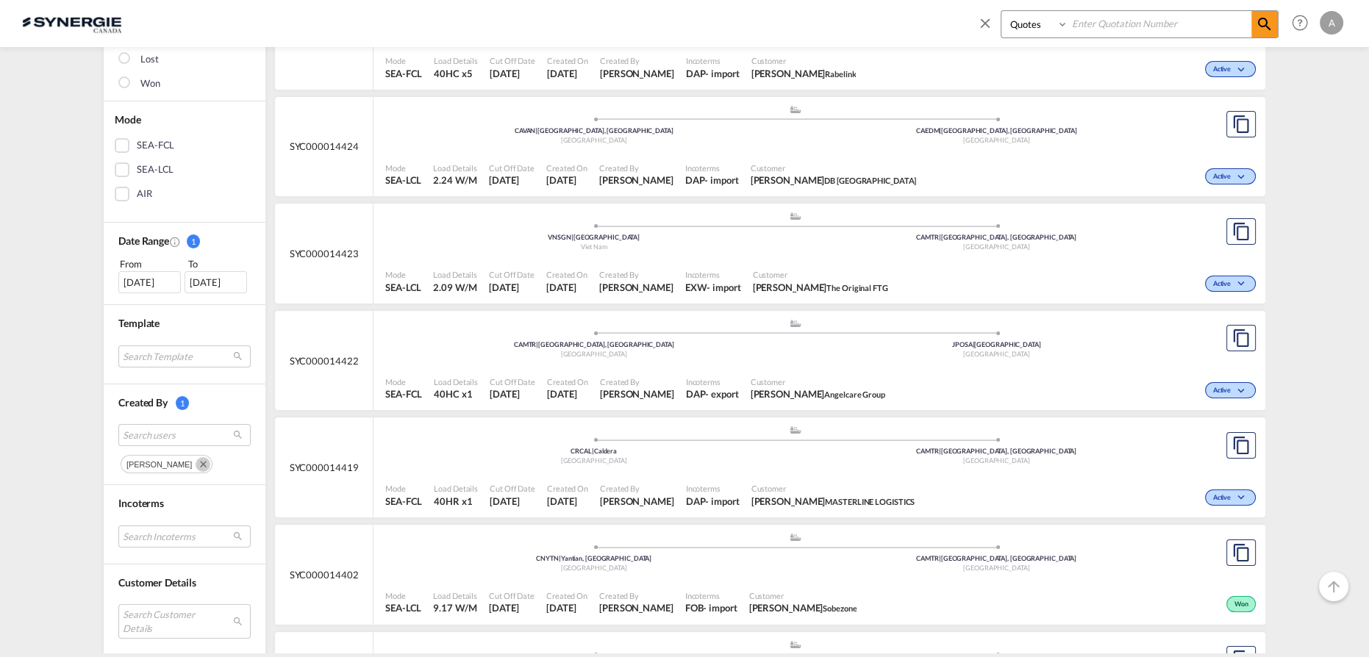
click at [196, 457] on md-icon "Remove" at bounding box center [203, 464] width 15 height 15
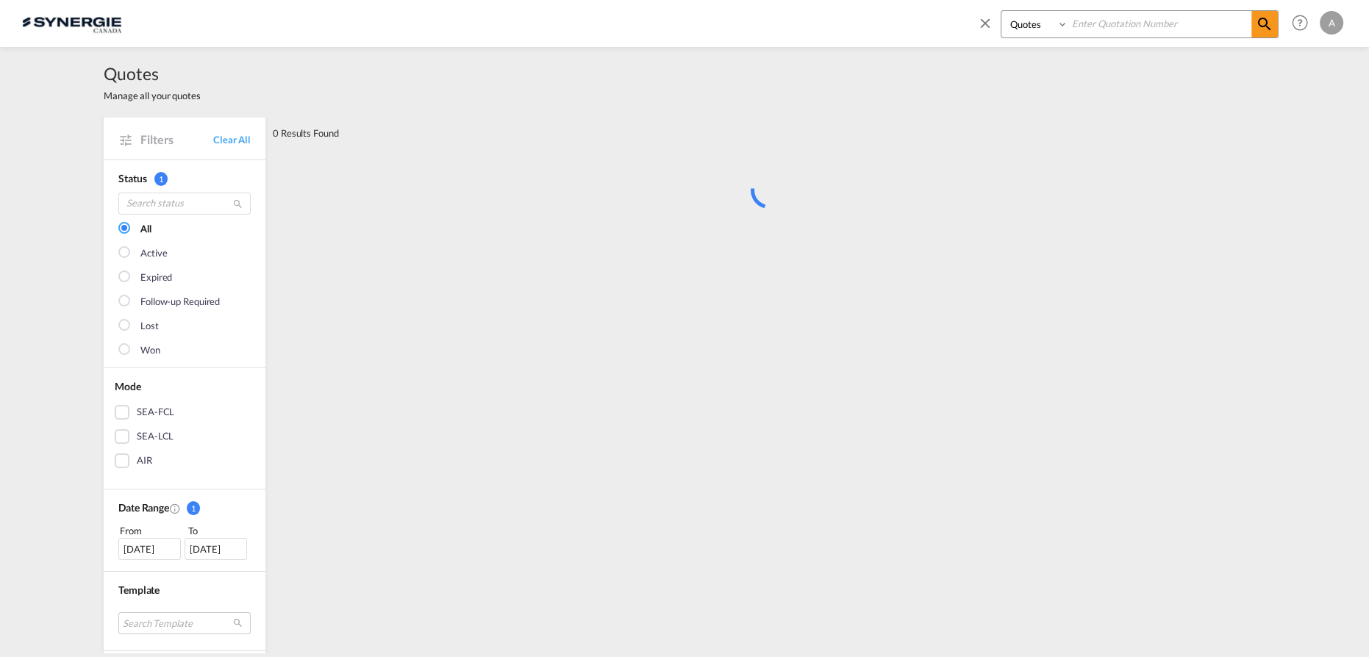
click at [1118, 31] on input at bounding box center [1159, 24] width 183 height 26
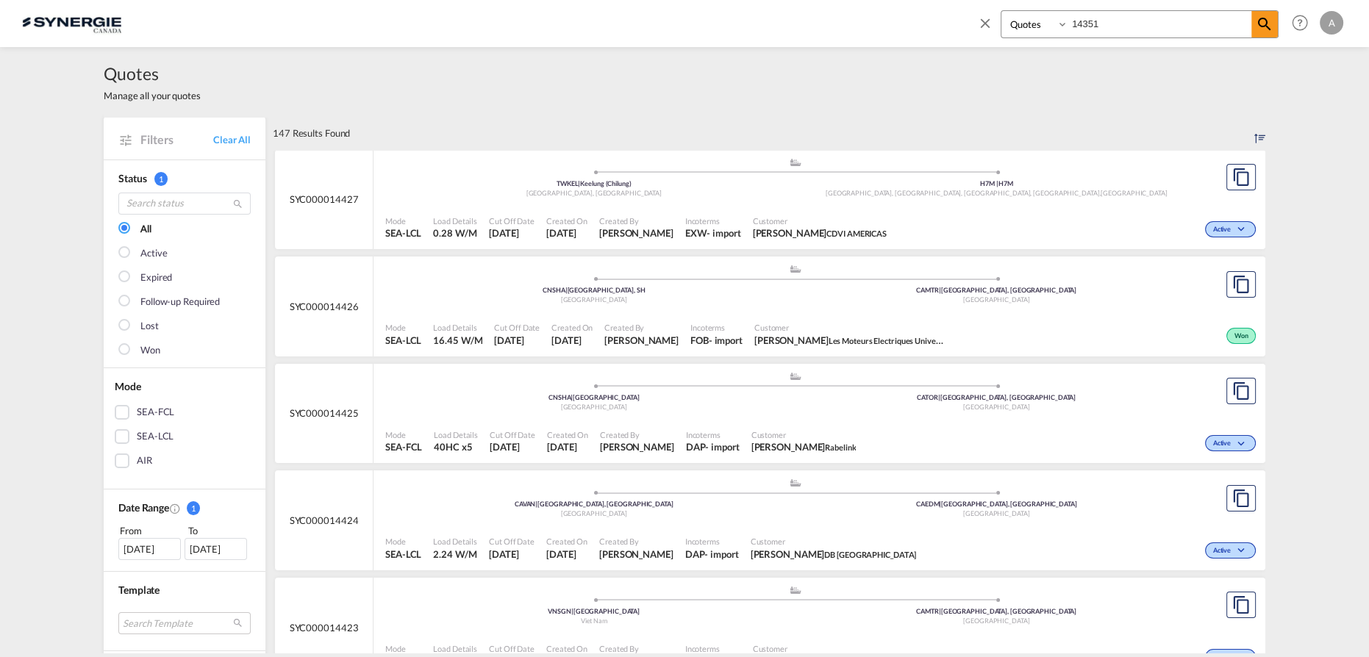
type input "14351"
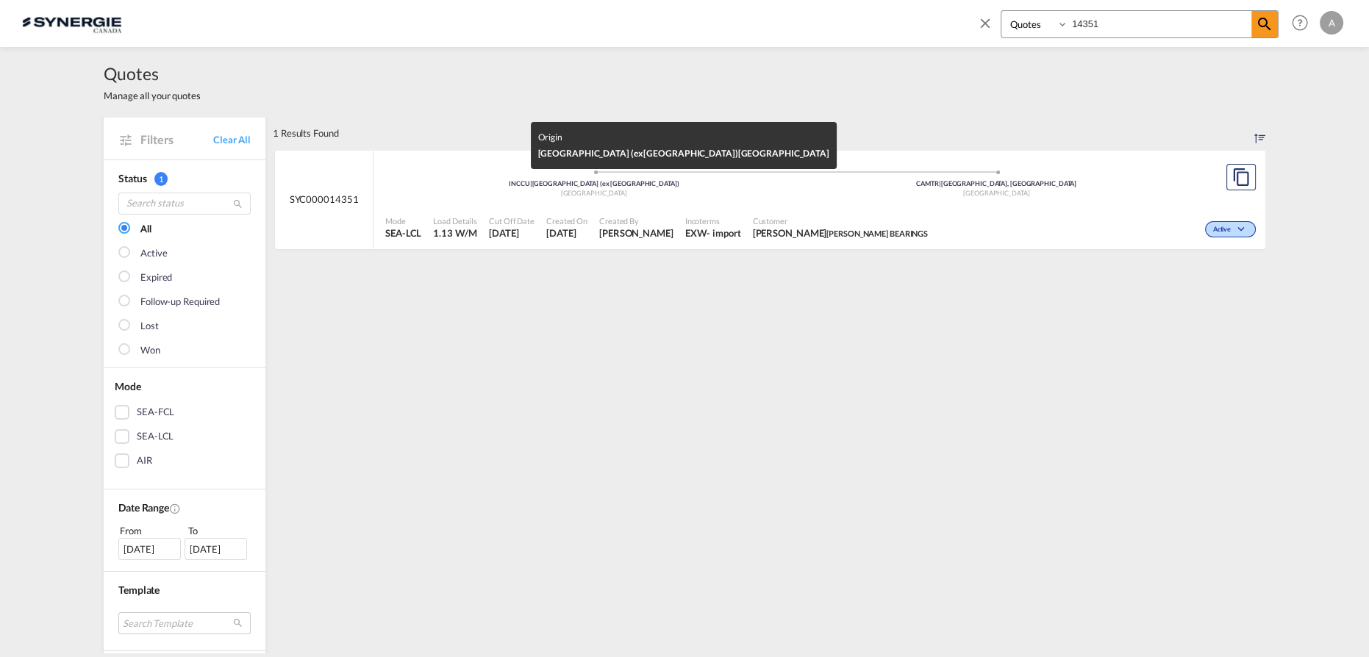
click at [674, 232] on span "[PERSON_NAME]" at bounding box center [636, 232] width 74 height 13
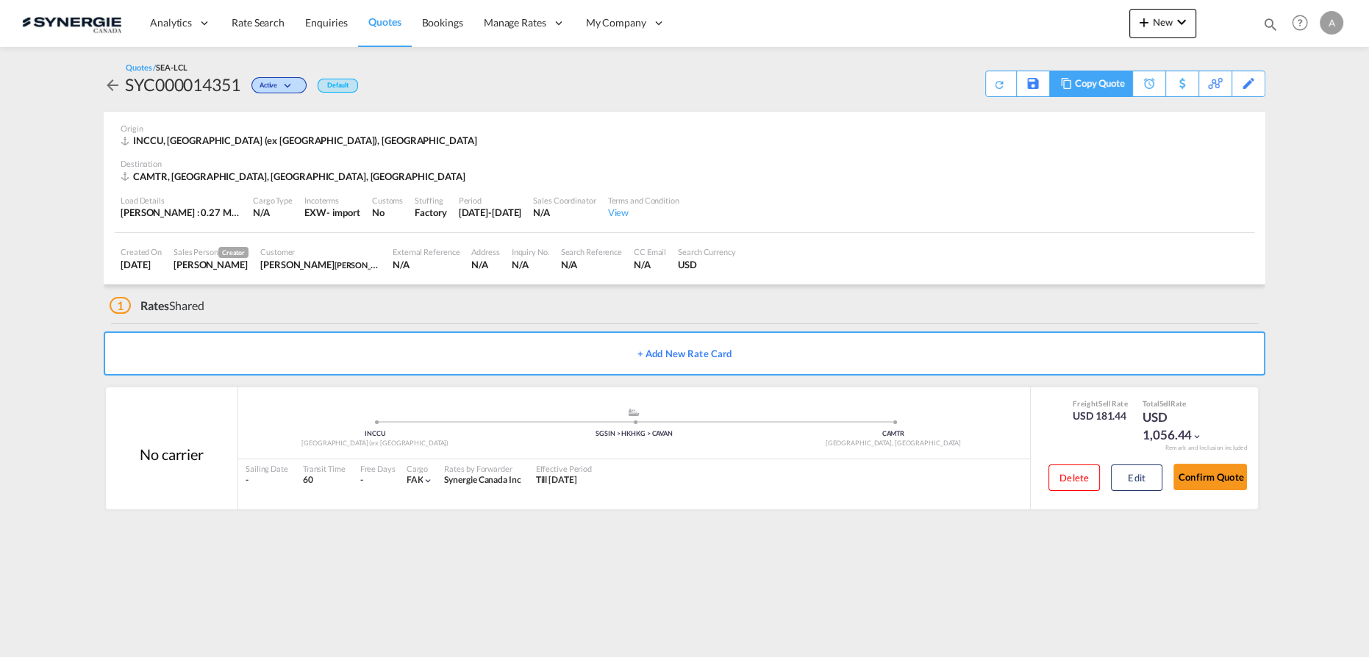
click at [1113, 85] on div "Copy Quote" at bounding box center [1100, 83] width 50 height 25
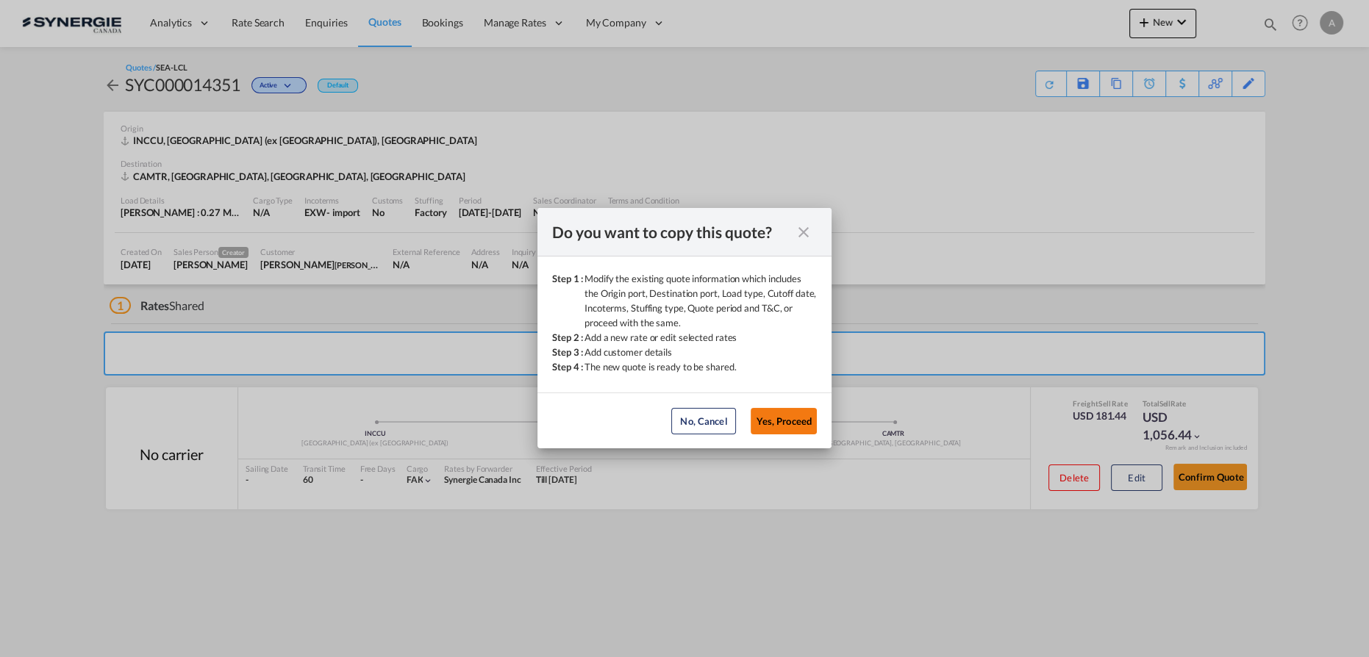
click at [790, 415] on button "Yes, Proceed" at bounding box center [784, 421] width 66 height 26
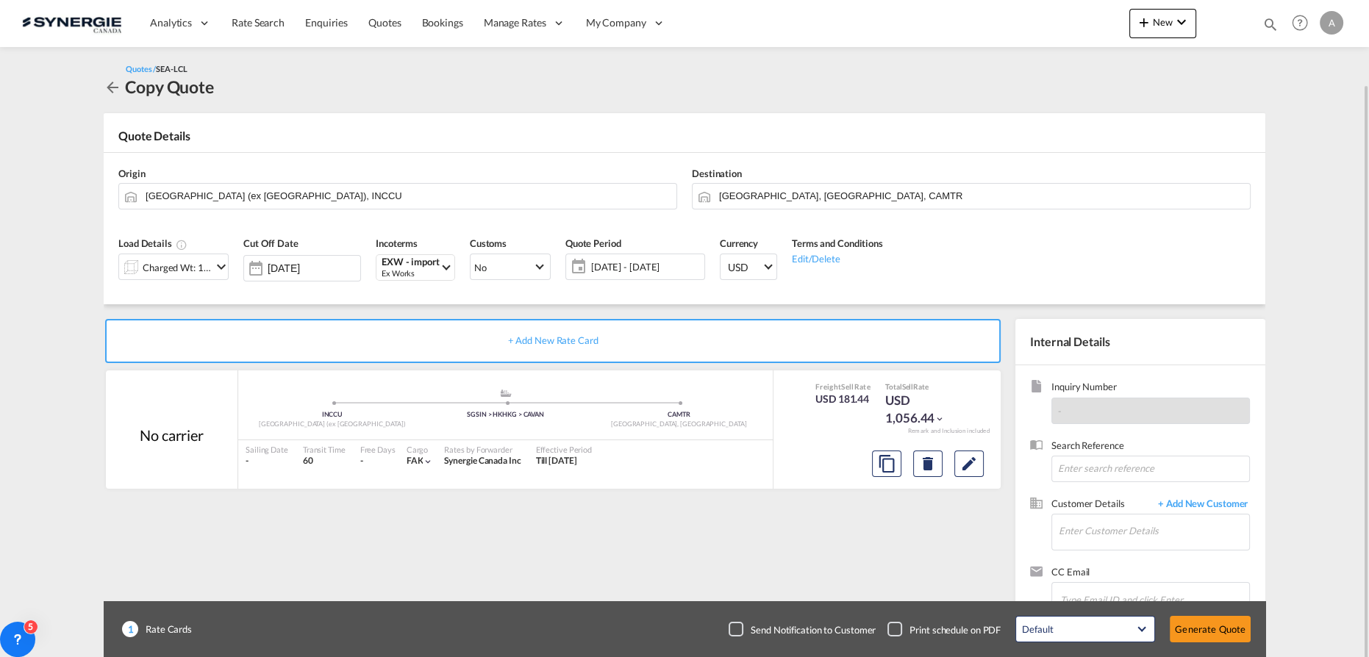
scroll to position [43, 0]
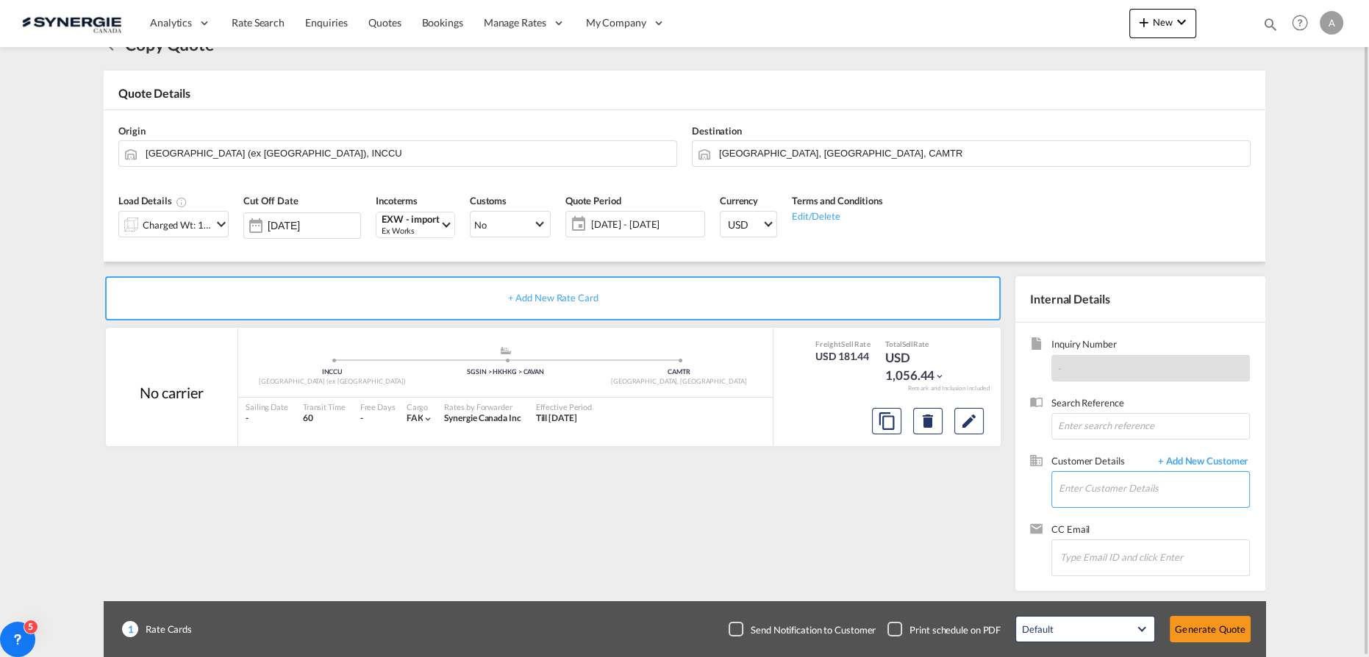
click at [1101, 490] on input "Enter Customer Details" at bounding box center [1154, 488] width 190 height 33
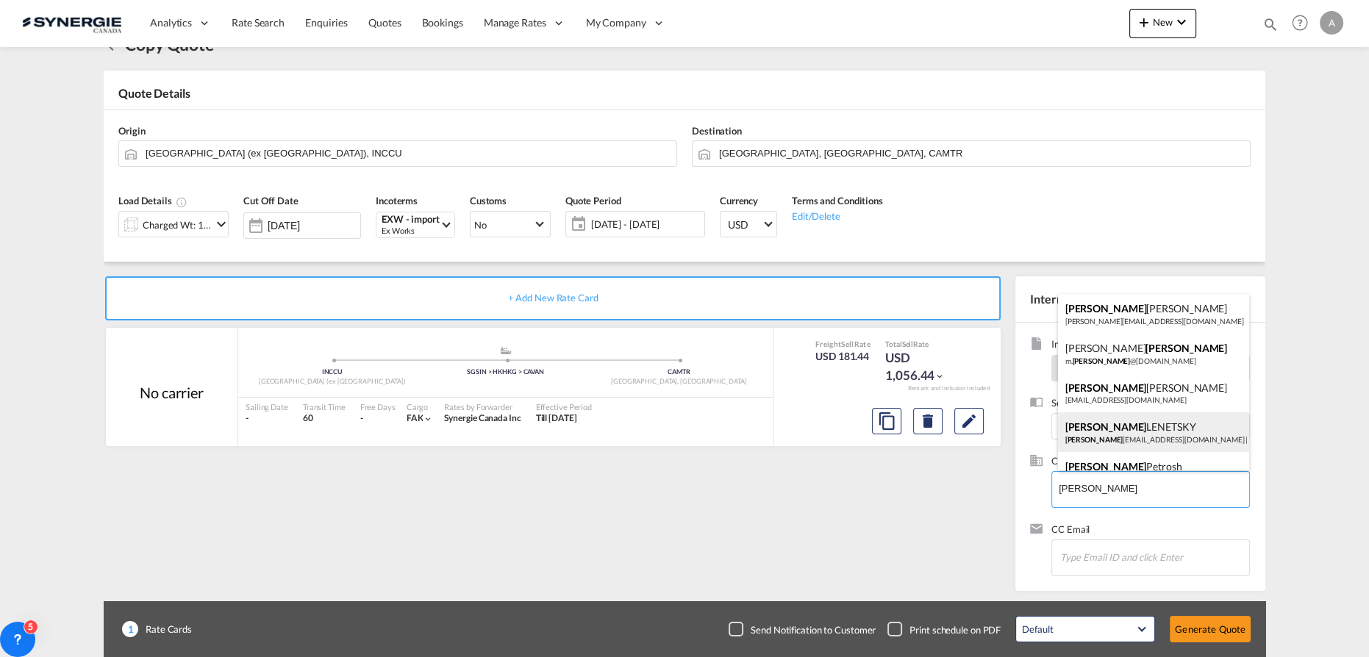
click at [1135, 435] on div "[PERSON_NAME] adam [EMAIL_ADDRESS][DOMAIN_NAME] | [PERSON_NAME] BEARINGS" at bounding box center [1154, 433] width 192 height 40
type input "[PERSON_NAME] BEARINGS, [PERSON_NAME], [PERSON_NAME][EMAIL_ADDRESS][DOMAIN_NAME]"
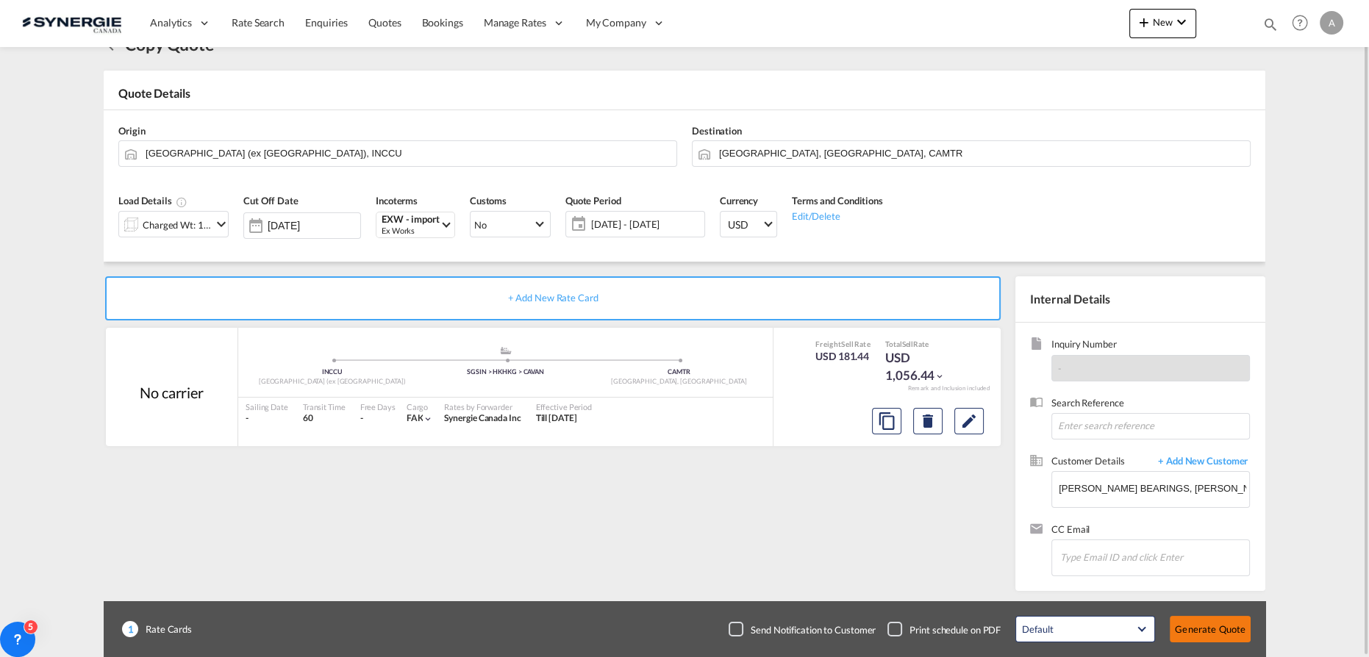
click at [1188, 636] on button "Generate Quote" at bounding box center [1210, 629] width 81 height 26
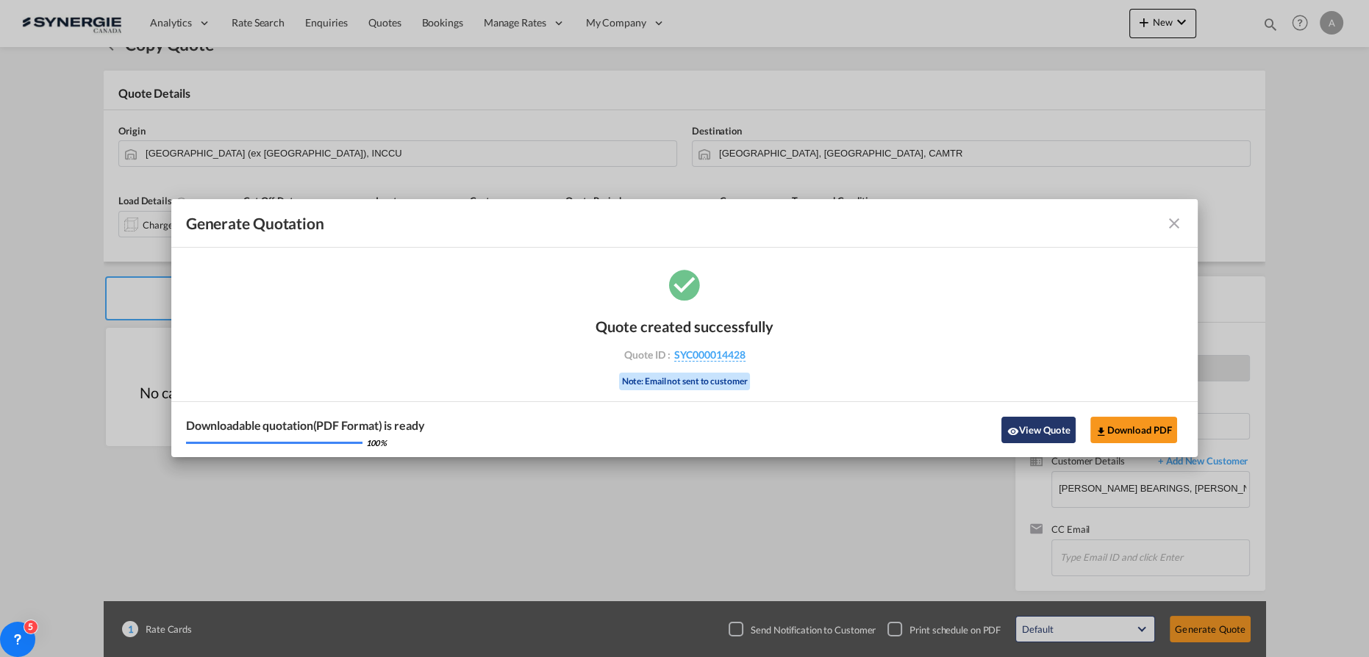
click at [1040, 429] on button "View Quote" at bounding box center [1038, 430] width 74 height 26
